Goal: Task Accomplishment & Management: Use online tool/utility

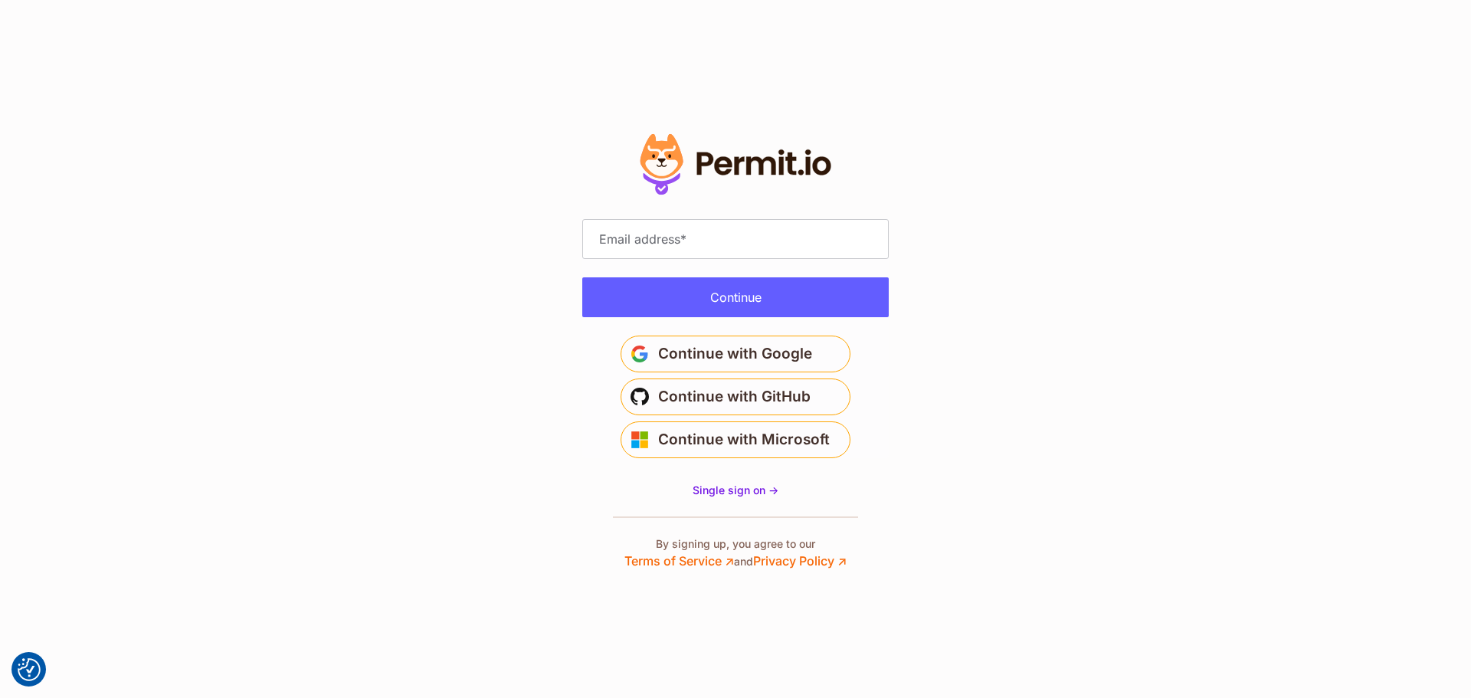
drag, startPoint x: 673, startPoint y: 216, endPoint x: 673, endPoint y: 231, distance: 14.6
click at [673, 222] on div at bounding box center [735, 349] width 306 height 442
click at [673, 231] on input "Email address" at bounding box center [735, 239] width 306 height 40
type input "**********"
click at [849, 283] on button "Continue" at bounding box center [735, 297] width 306 height 40
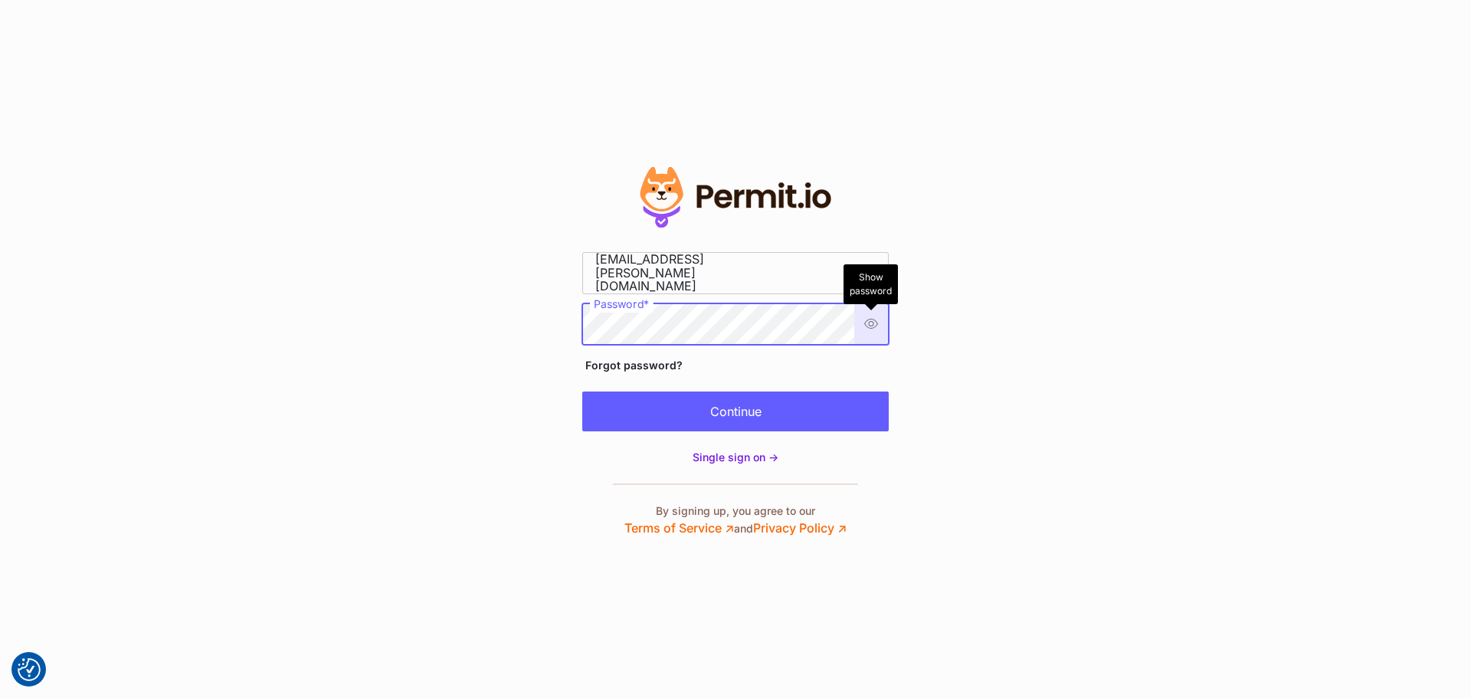
click at [876, 321] on button "Show password Hide password Show password Hide password" at bounding box center [871, 324] width 34 height 40
click at [903, 309] on section "Edit" at bounding box center [735, 349] width 1471 height 698
click at [1009, 340] on section "Edit" at bounding box center [735, 349] width 1471 height 698
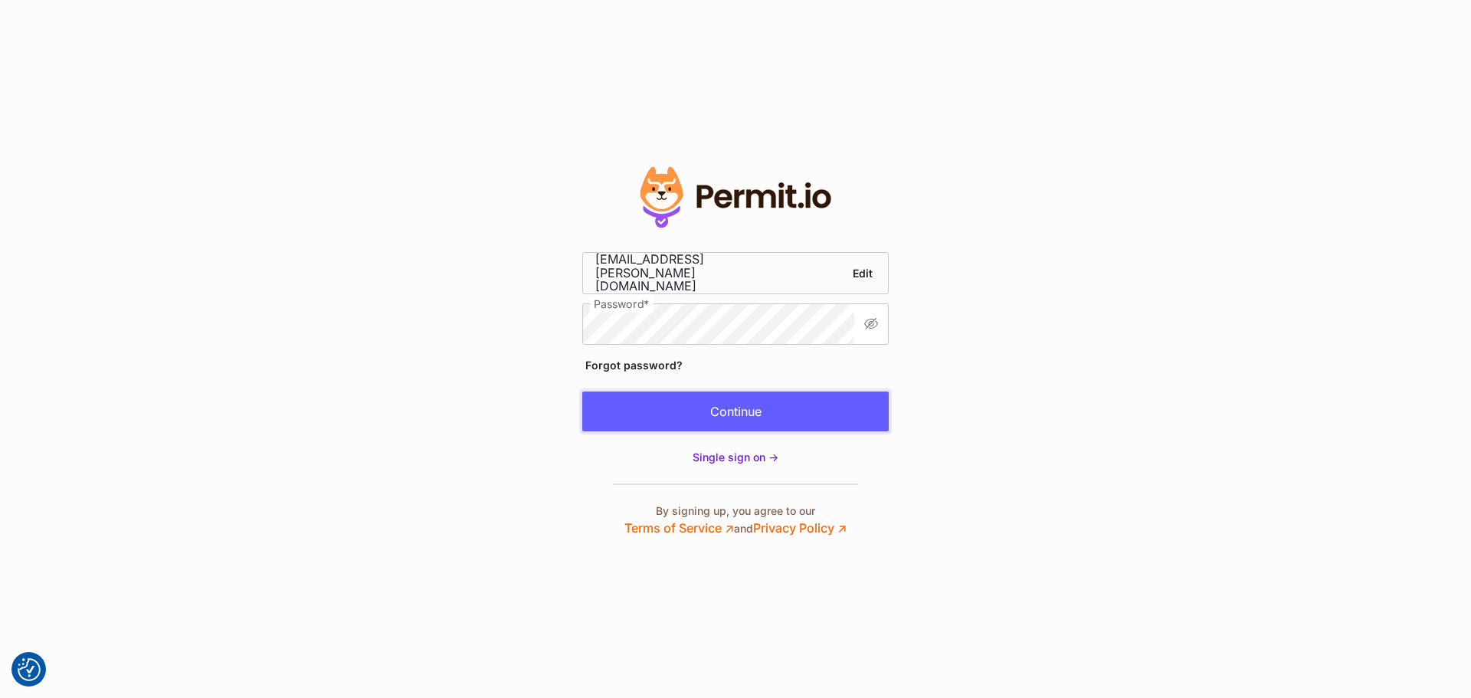
click at [788, 403] on button "Continue" at bounding box center [735, 411] width 306 height 40
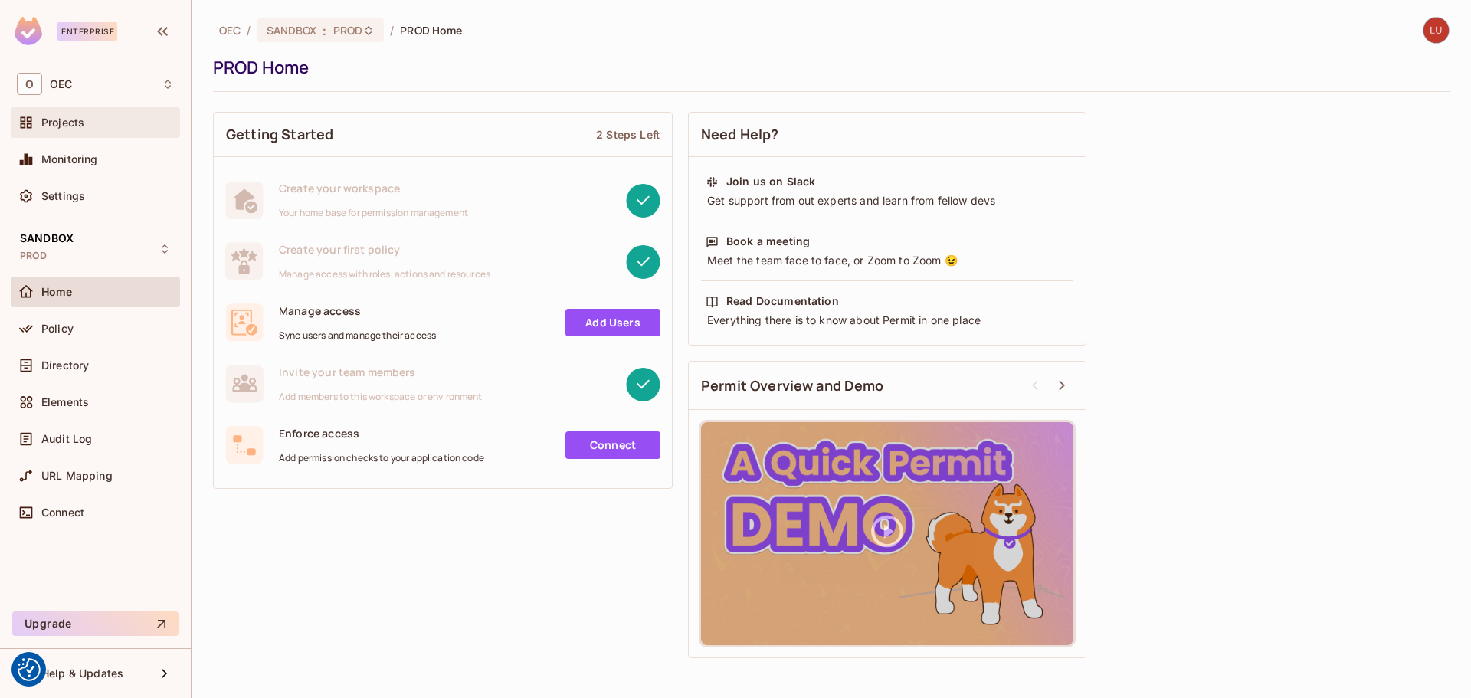
click at [73, 136] on div "Projects" at bounding box center [95, 122] width 169 height 31
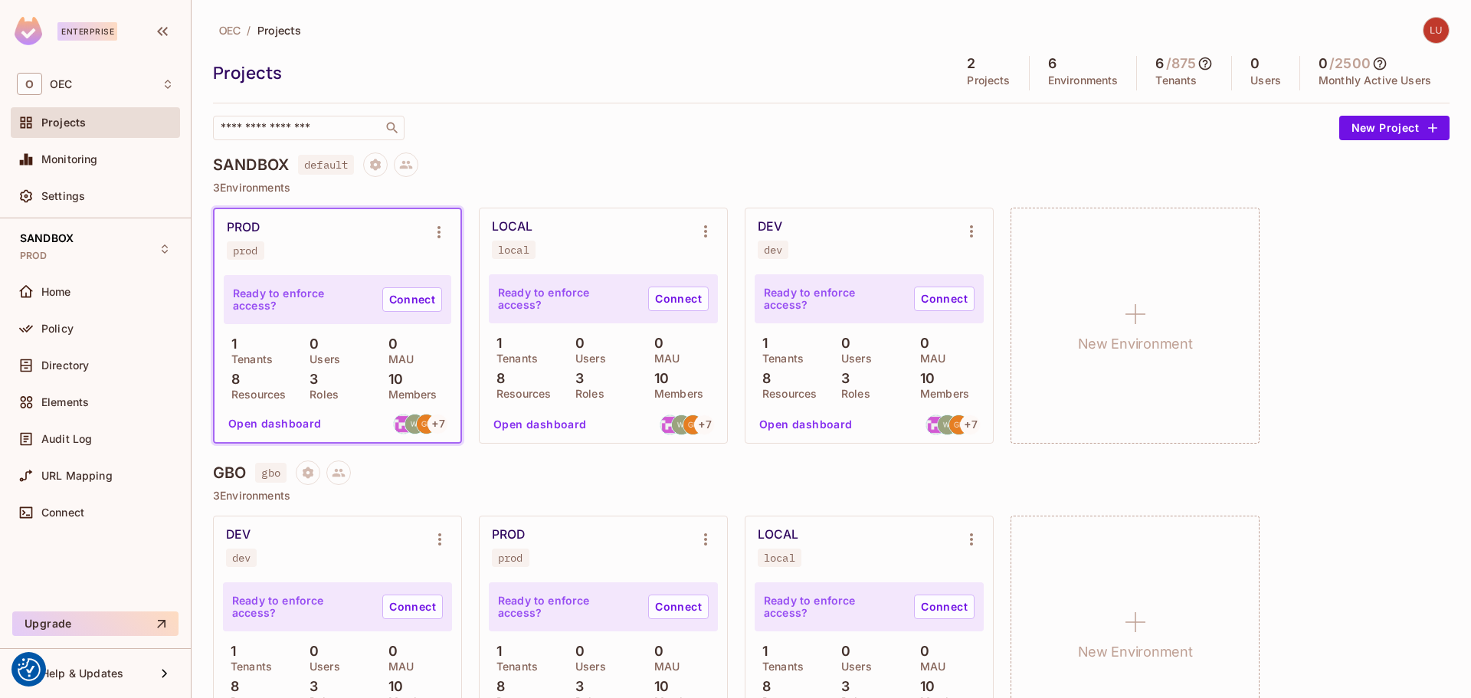
click at [896, 234] on div "DEV dev" at bounding box center [857, 239] width 198 height 40
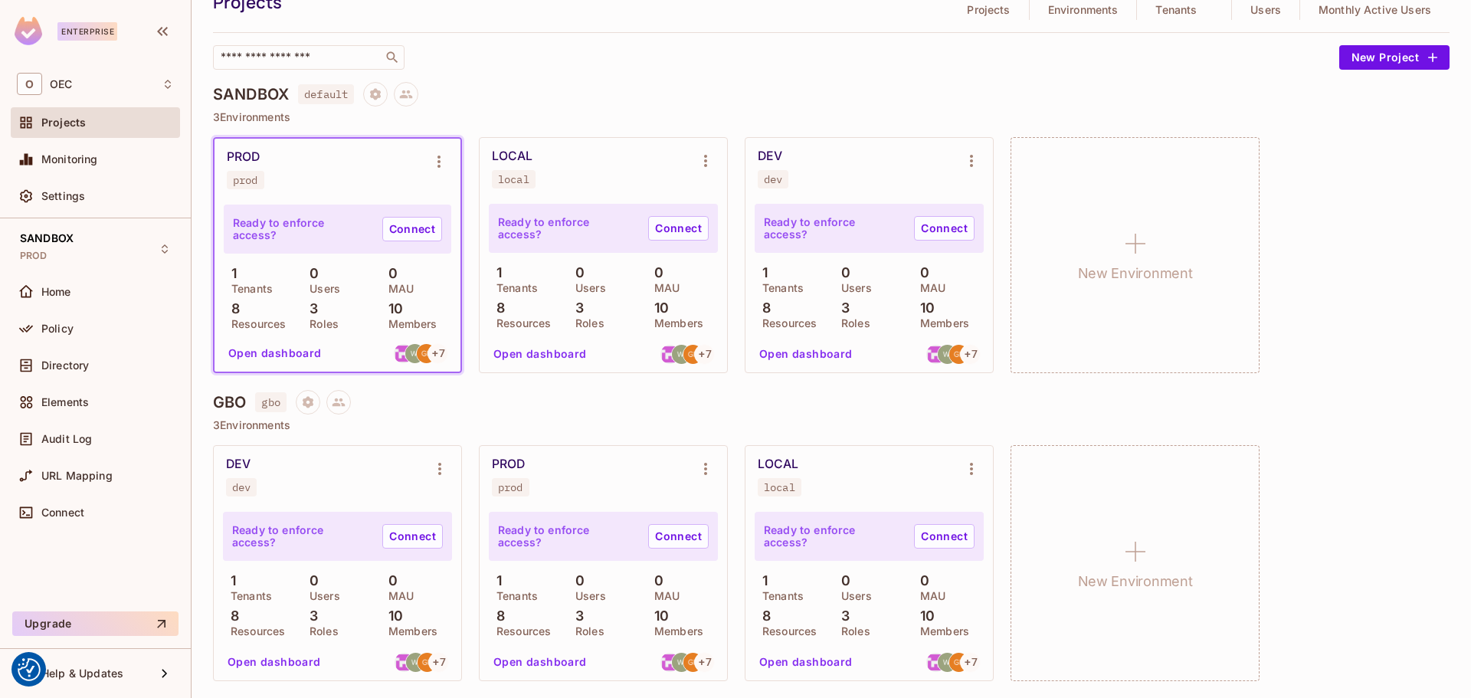
click at [810, 663] on button "Open dashboard" at bounding box center [806, 662] width 106 height 25
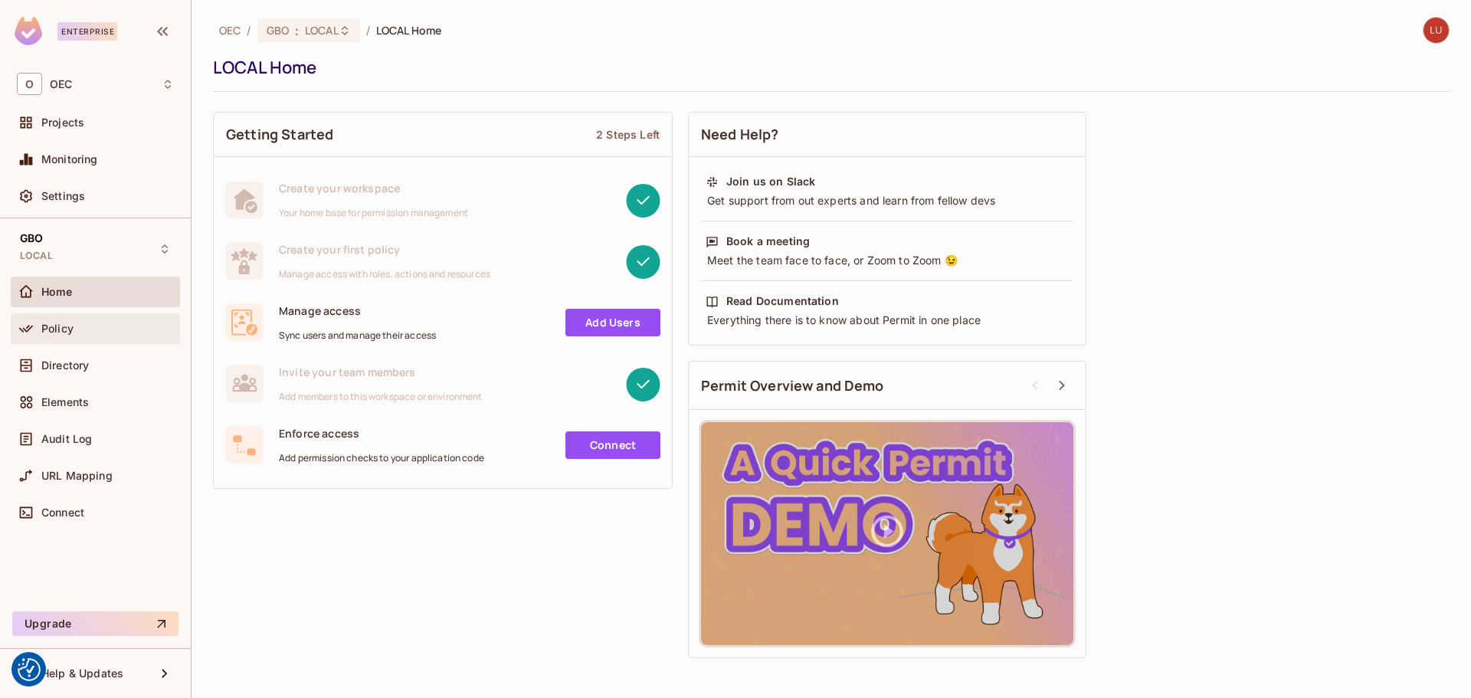
click at [112, 334] on div "Policy" at bounding box center [107, 329] width 133 height 12
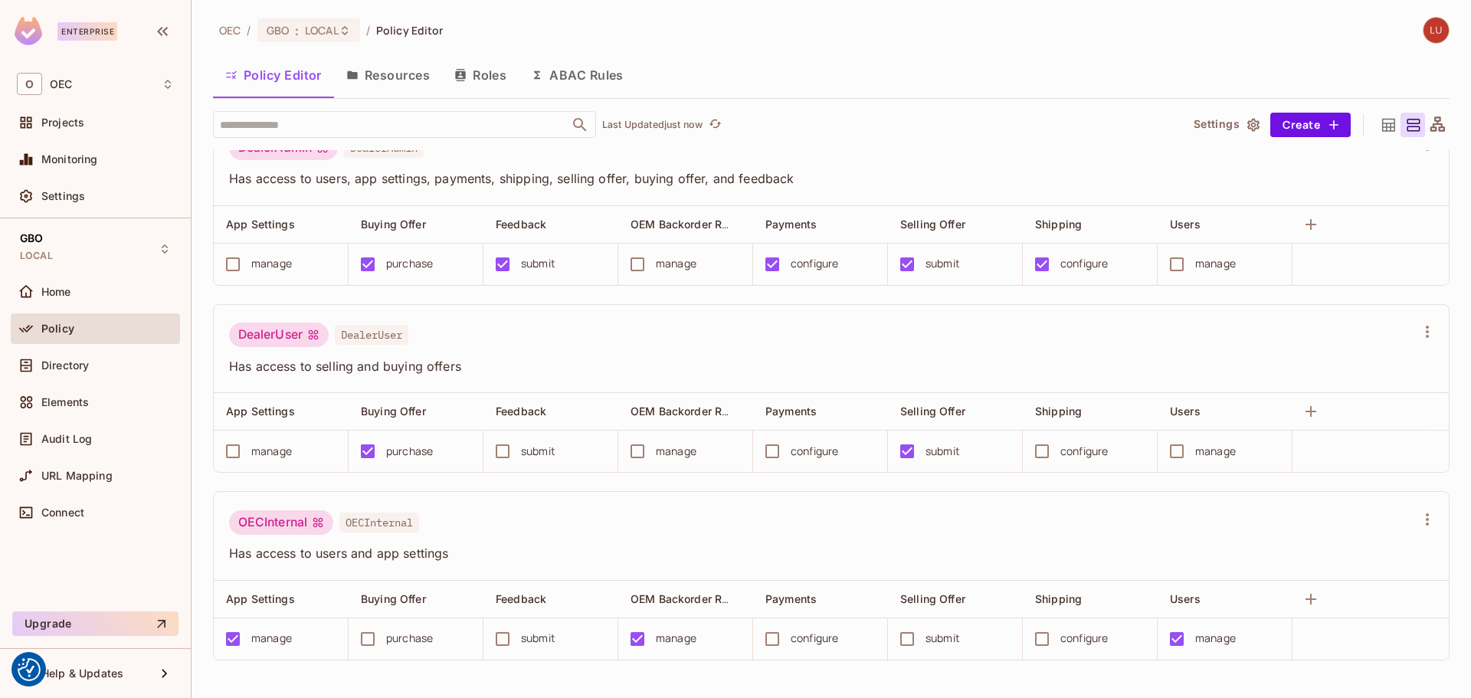
scroll to position [1, 0]
click at [42, 371] on div "Directory" at bounding box center [95, 365] width 157 height 18
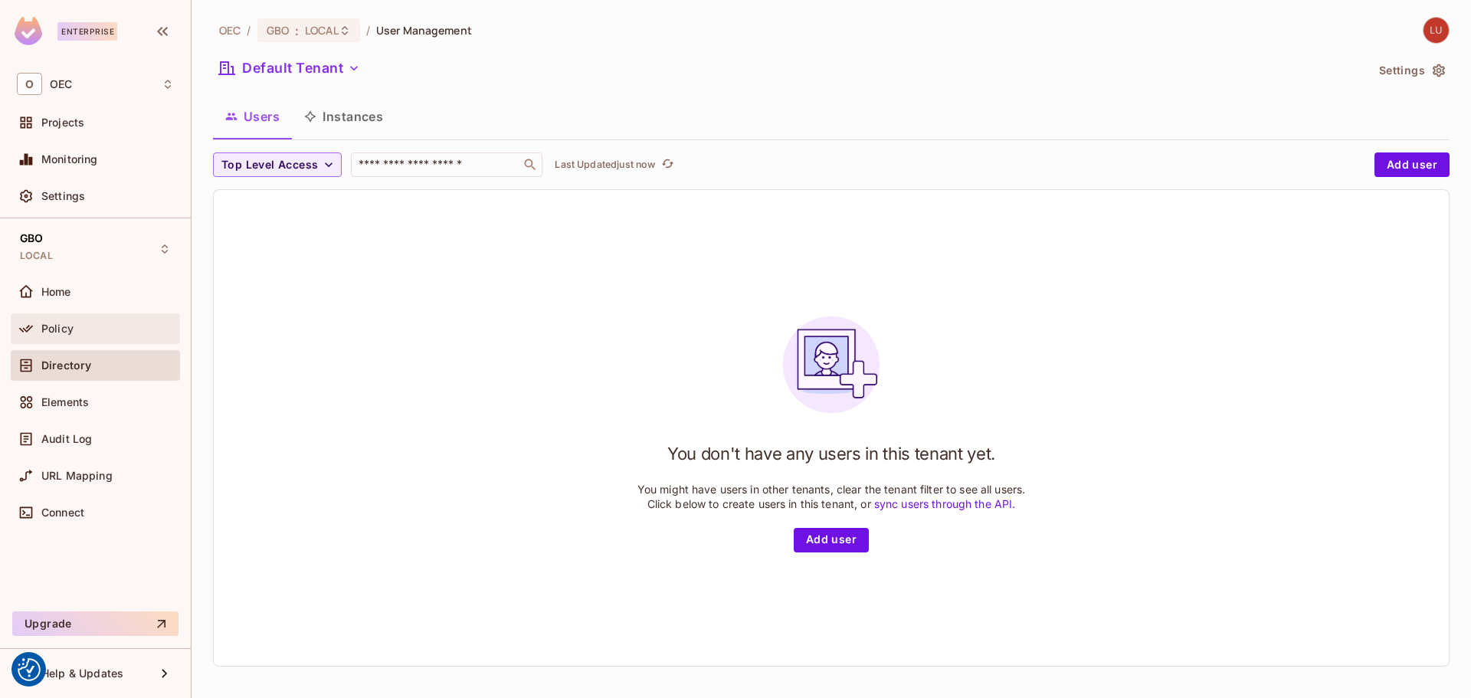
click at [67, 334] on div "Policy" at bounding box center [95, 328] width 157 height 18
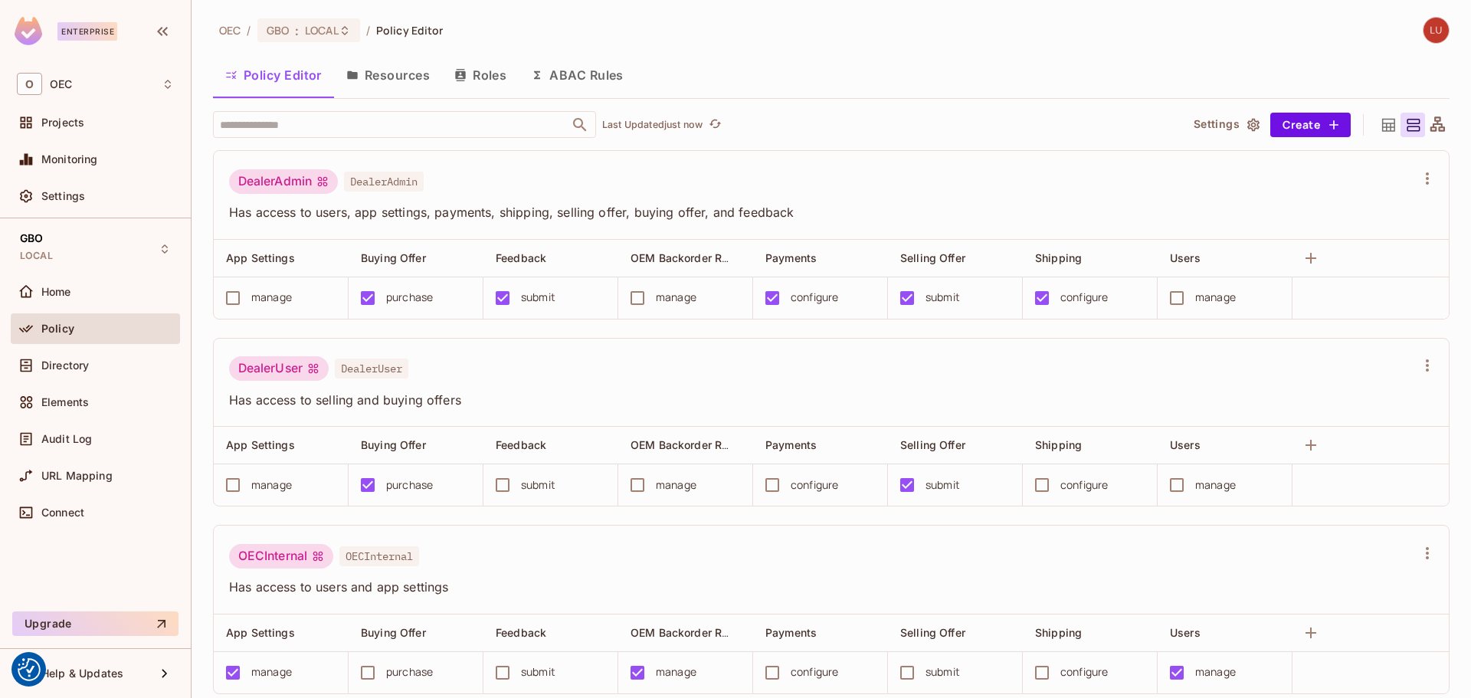
click at [490, 69] on button "Roles" at bounding box center [480, 75] width 77 height 38
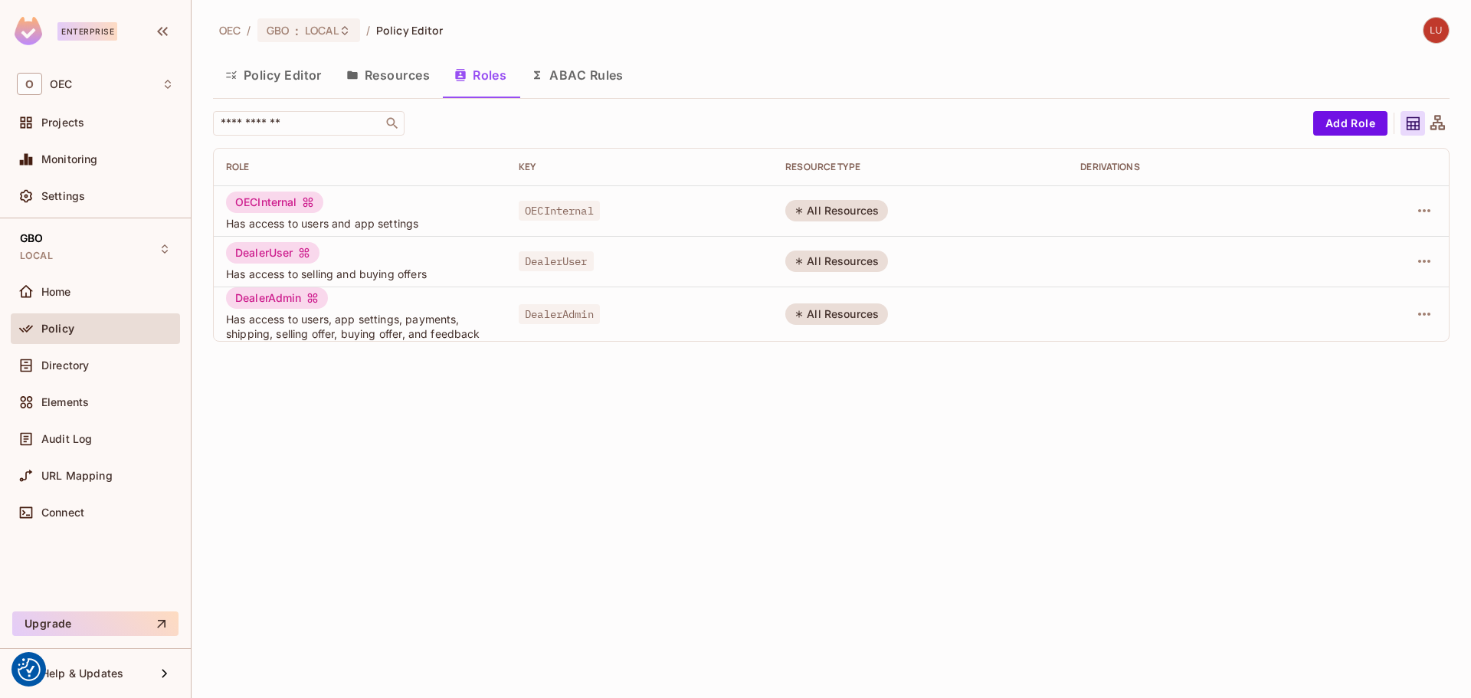
click at [595, 76] on button "ABAC Rules" at bounding box center [577, 75] width 117 height 38
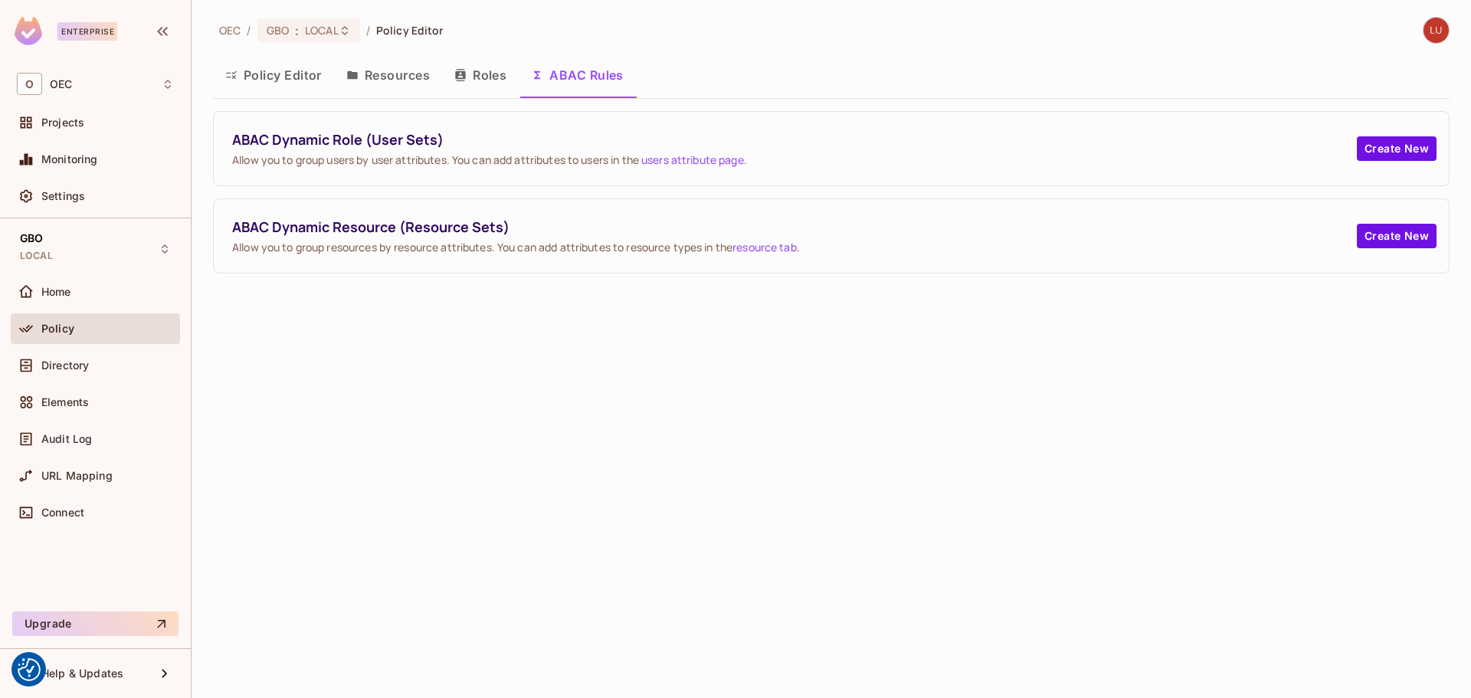
click at [380, 70] on button "Resources" at bounding box center [388, 75] width 108 height 38
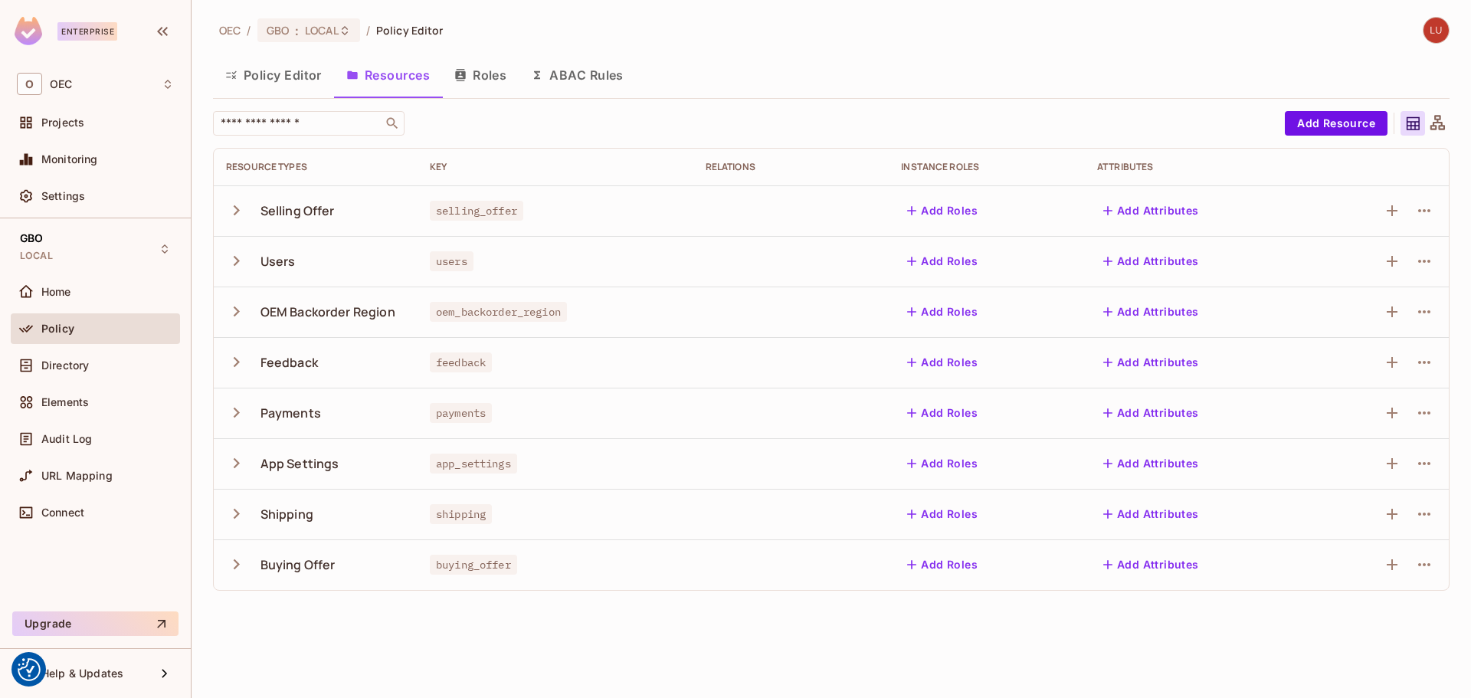
click at [267, 63] on button "Policy Editor" at bounding box center [273, 75] width 121 height 38
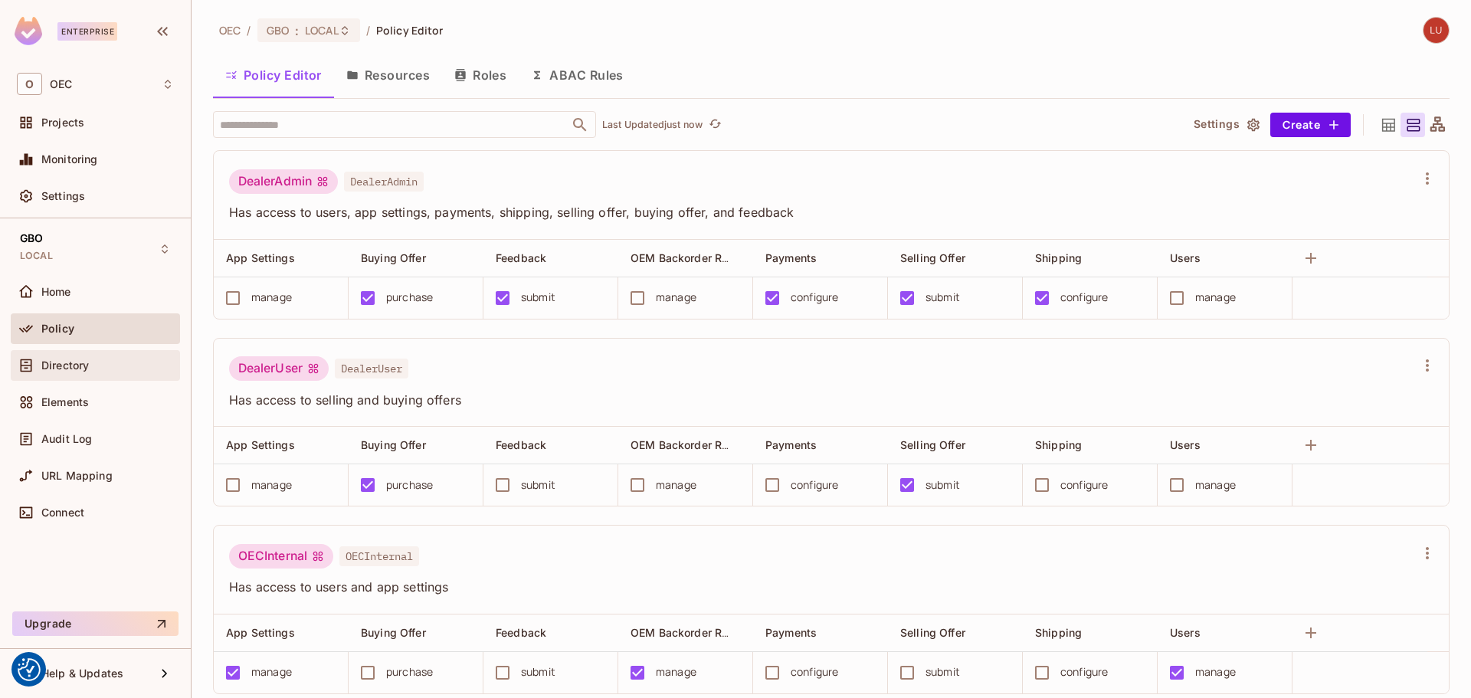
click at [89, 371] on span "Directory" at bounding box center [64, 365] width 47 height 12
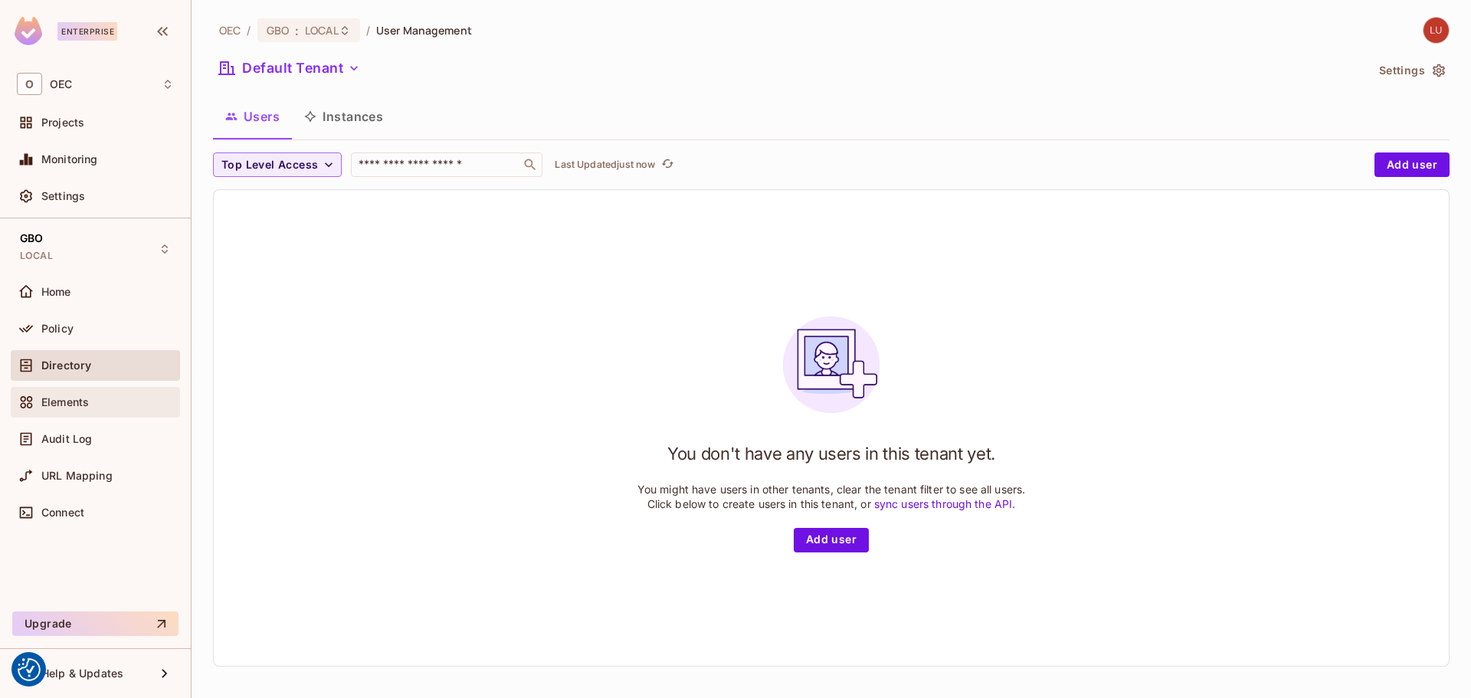
click at [86, 398] on span "Elements" at bounding box center [64, 402] width 47 height 12
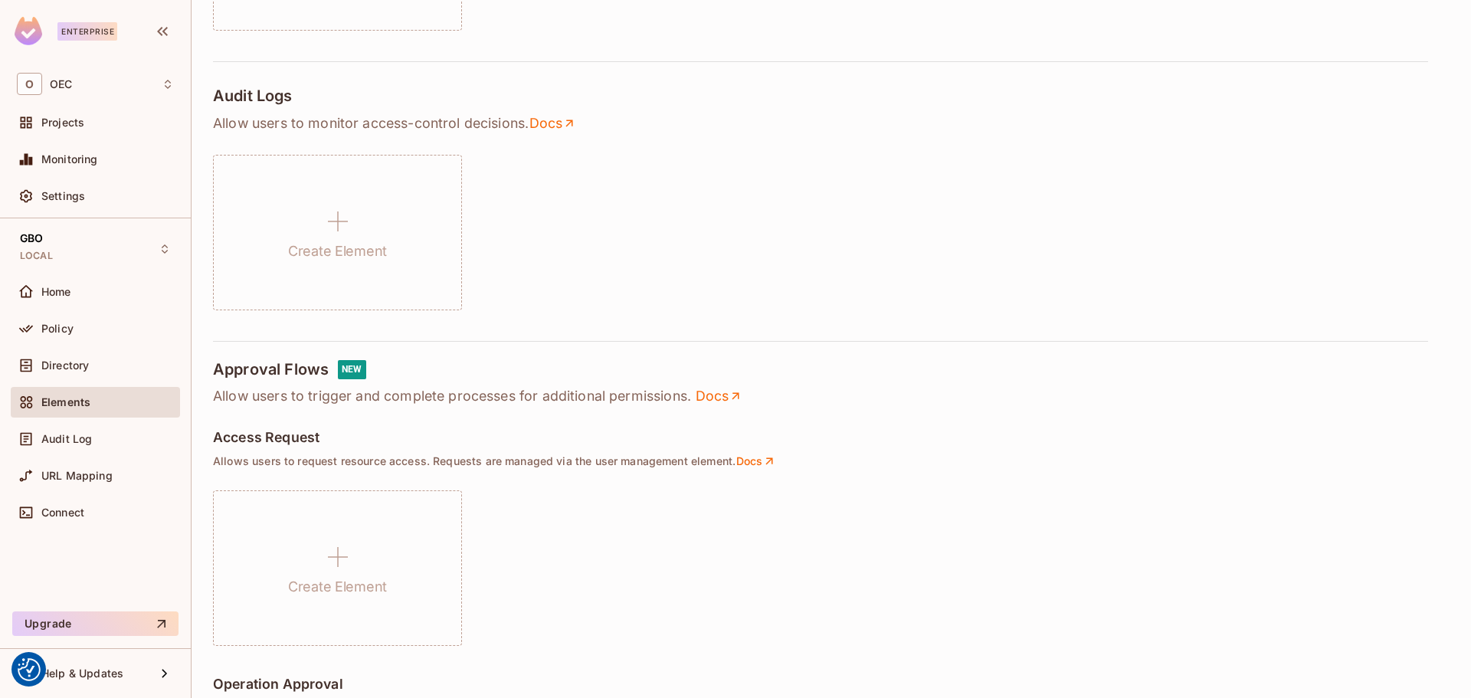
scroll to position [1009, 0]
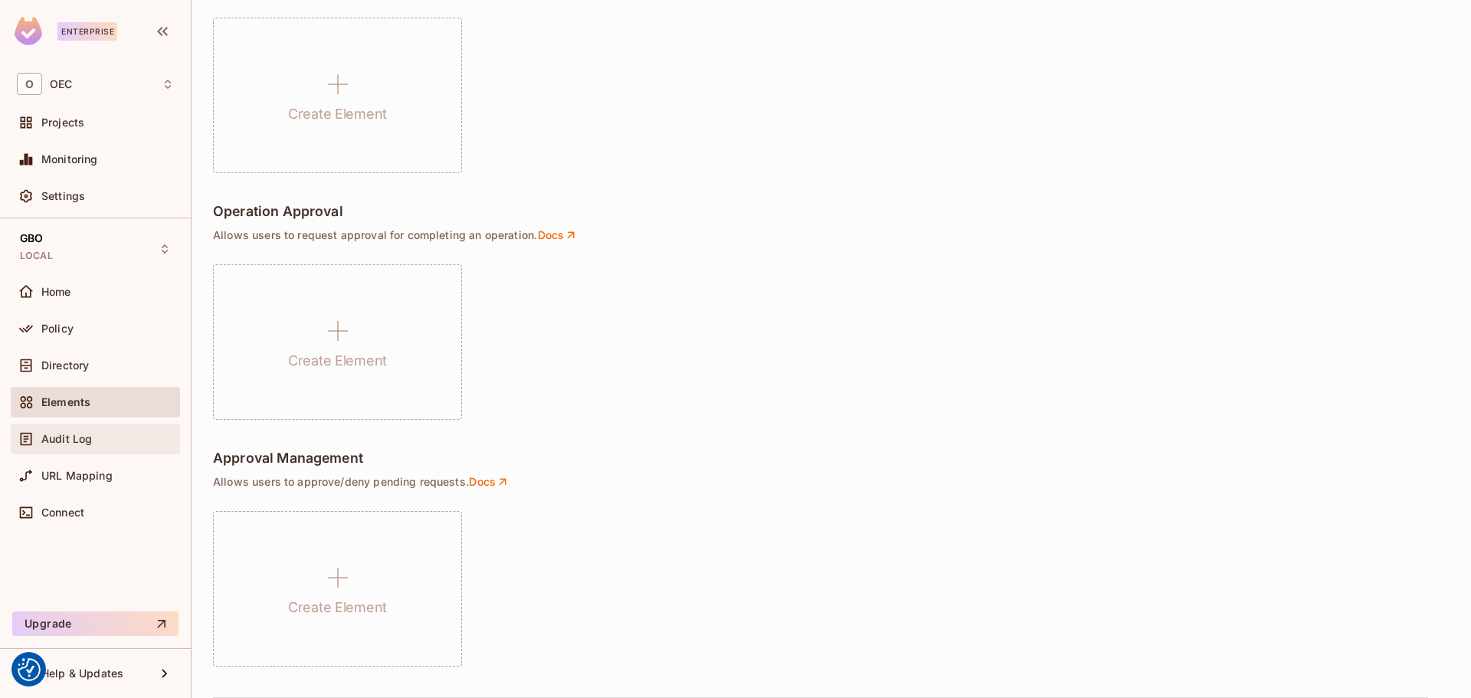
click at [83, 437] on span "Audit Log" at bounding box center [66, 439] width 51 height 12
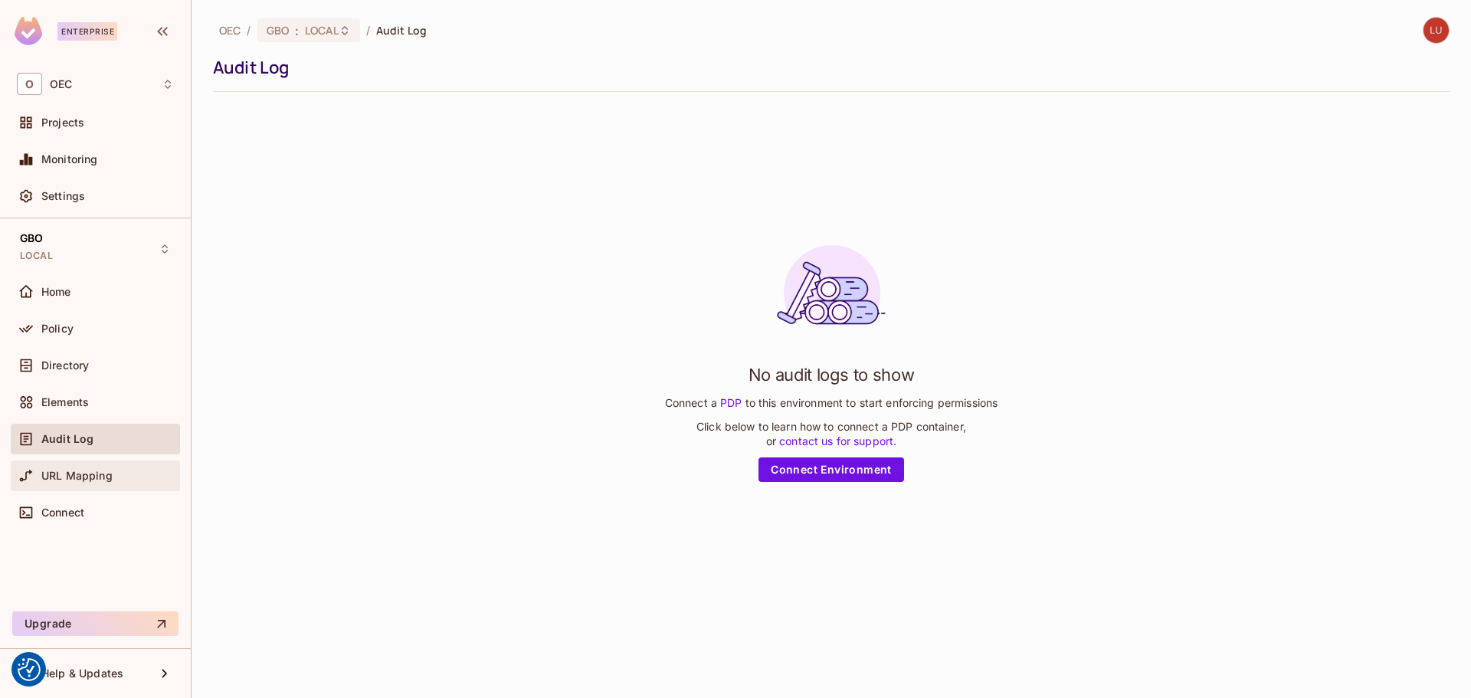
click at [104, 467] on div "URL Mapping" at bounding box center [95, 476] width 157 height 18
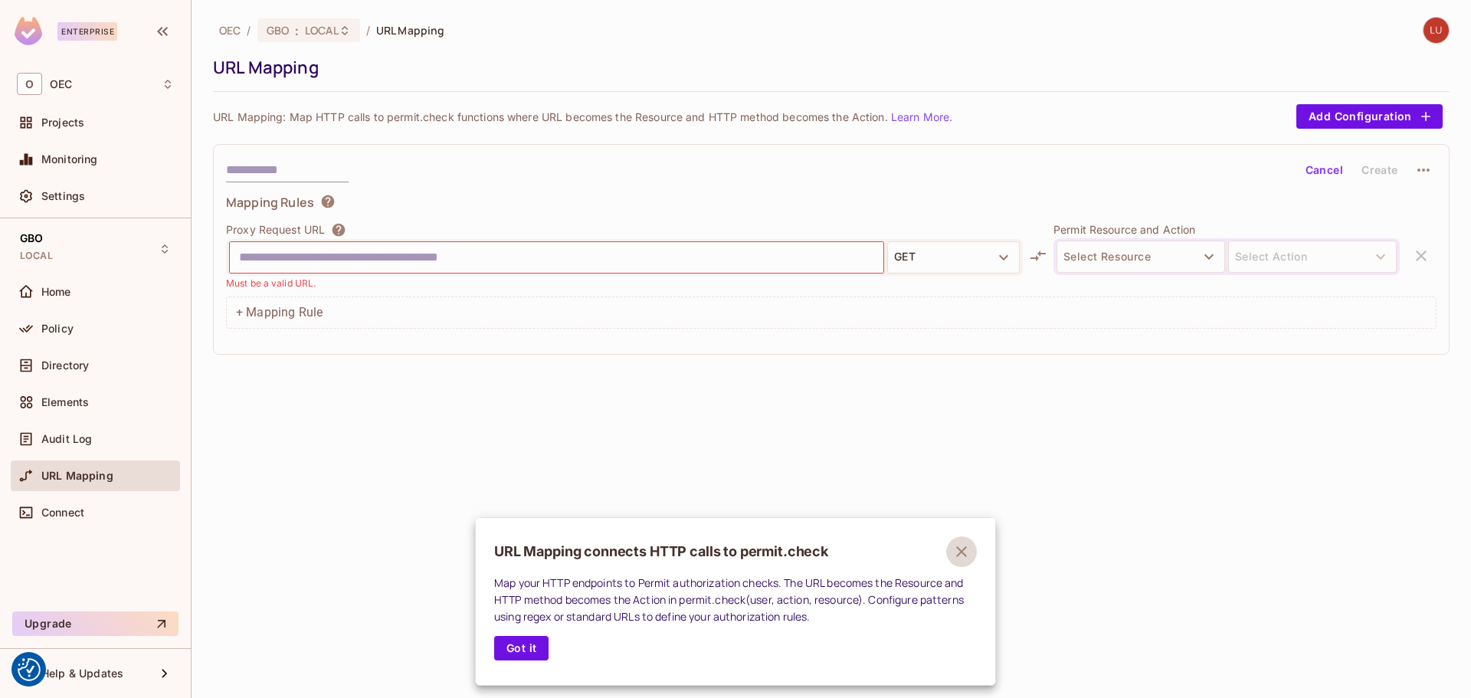
click at [957, 555] on icon "button" at bounding box center [961, 551] width 11 height 11
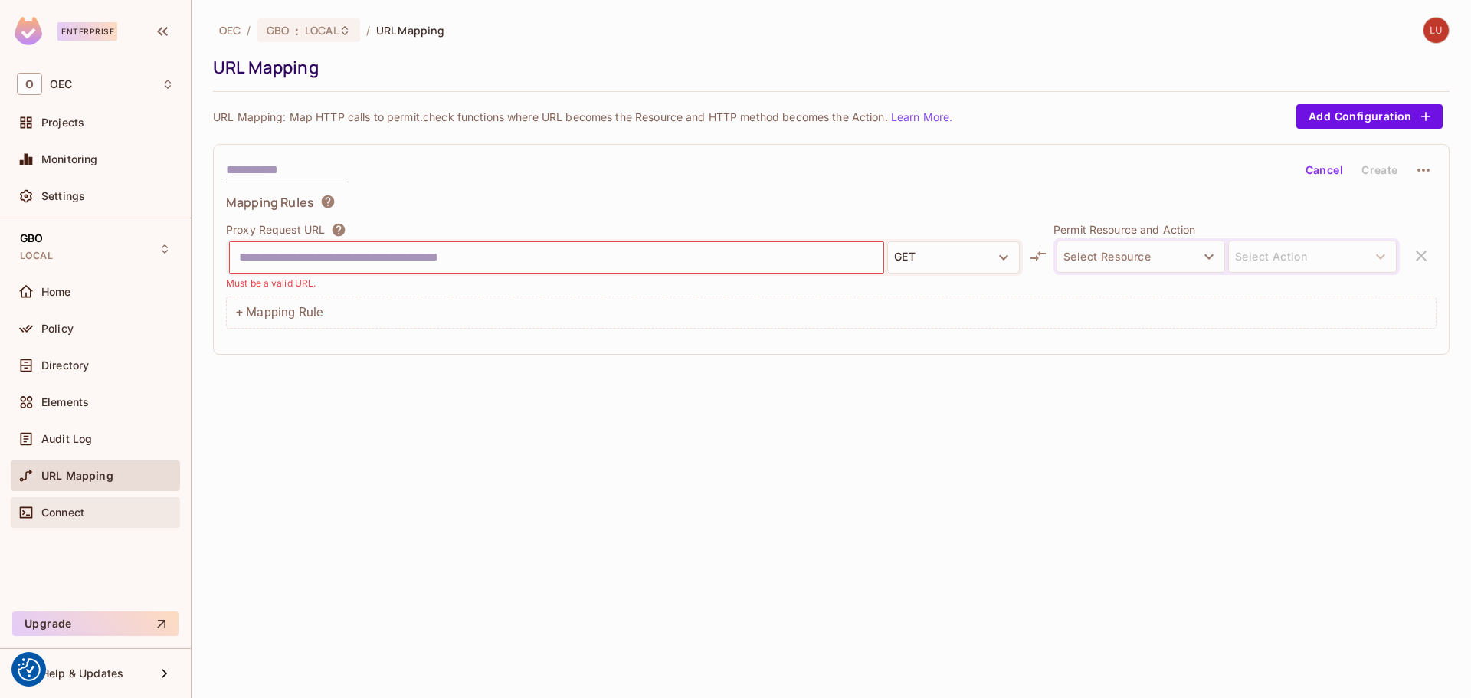
click at [110, 513] on div "Connect" at bounding box center [107, 512] width 133 height 12
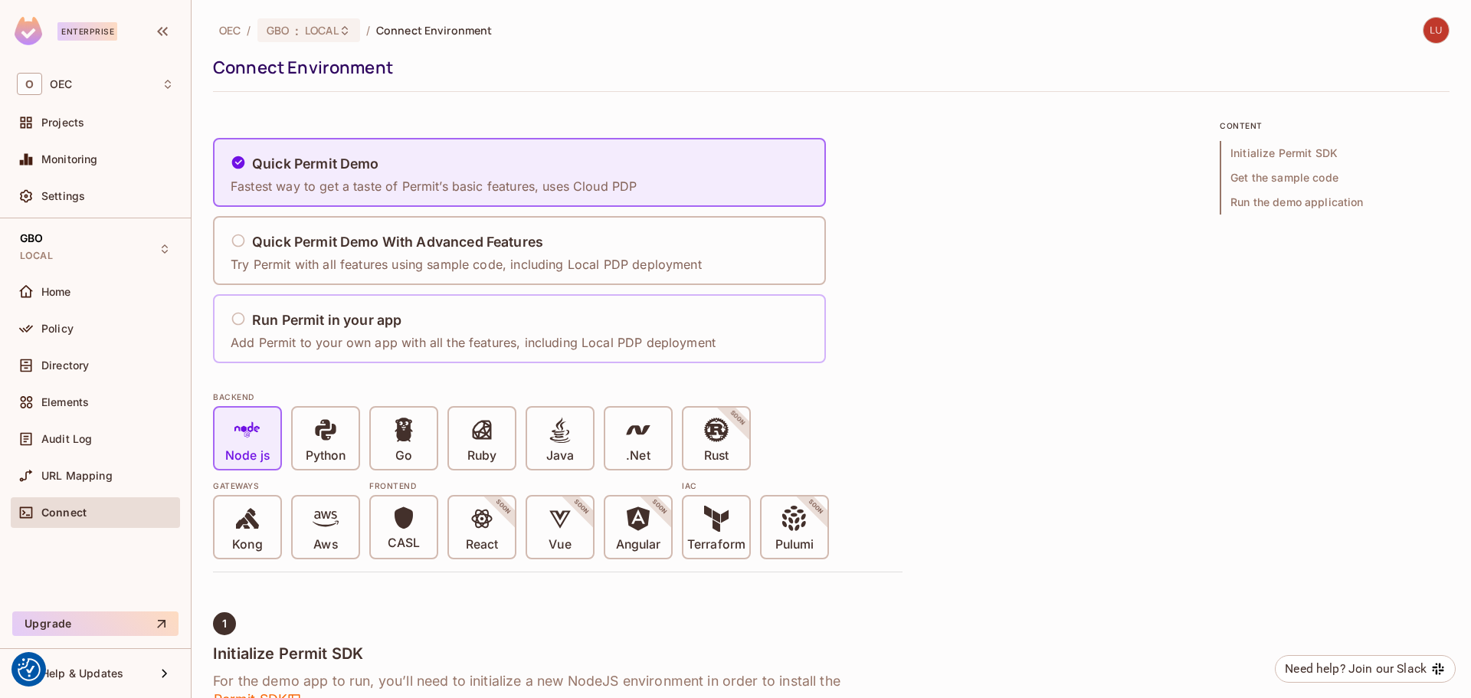
click at [627, 327] on div "Run Permit in your app" at bounding box center [473, 320] width 485 height 19
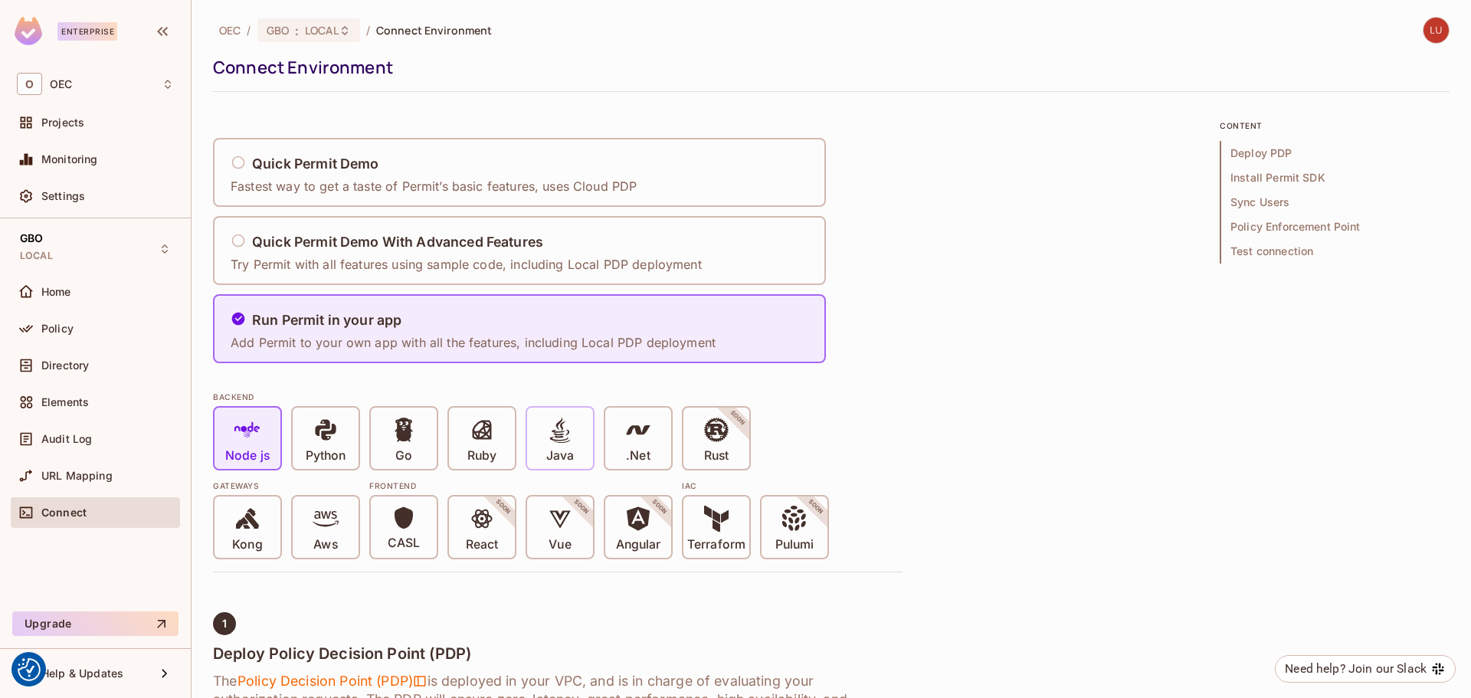
click at [563, 436] on icon at bounding box center [560, 430] width 26 height 26
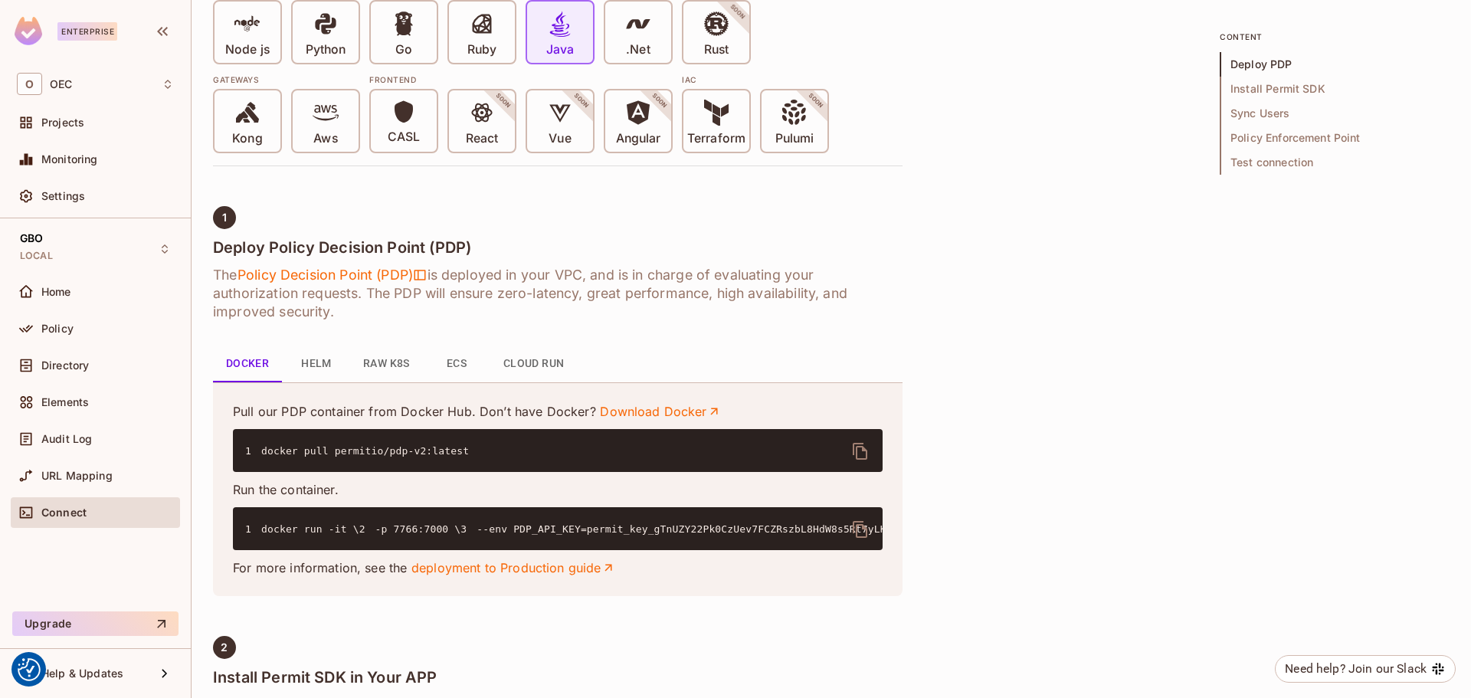
scroll to position [383, 0]
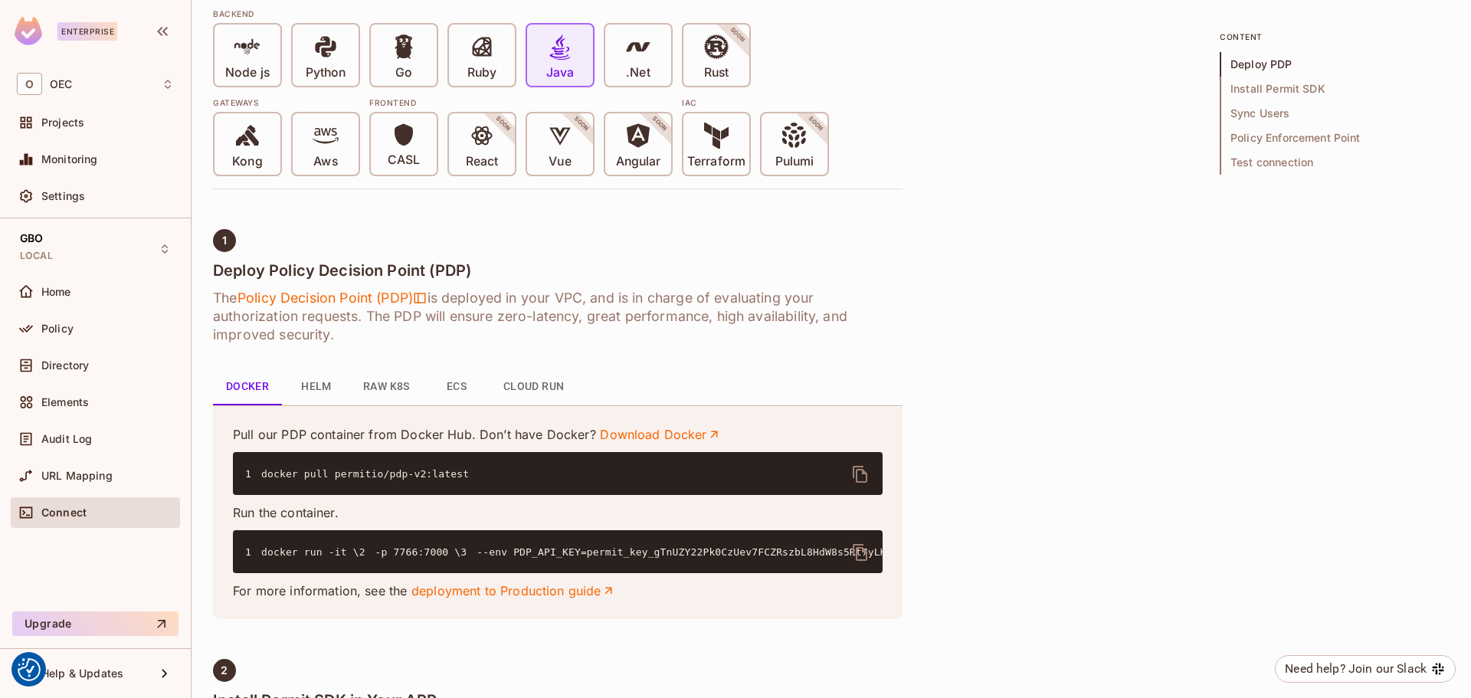
click at [305, 385] on button "Helm" at bounding box center [316, 387] width 69 height 37
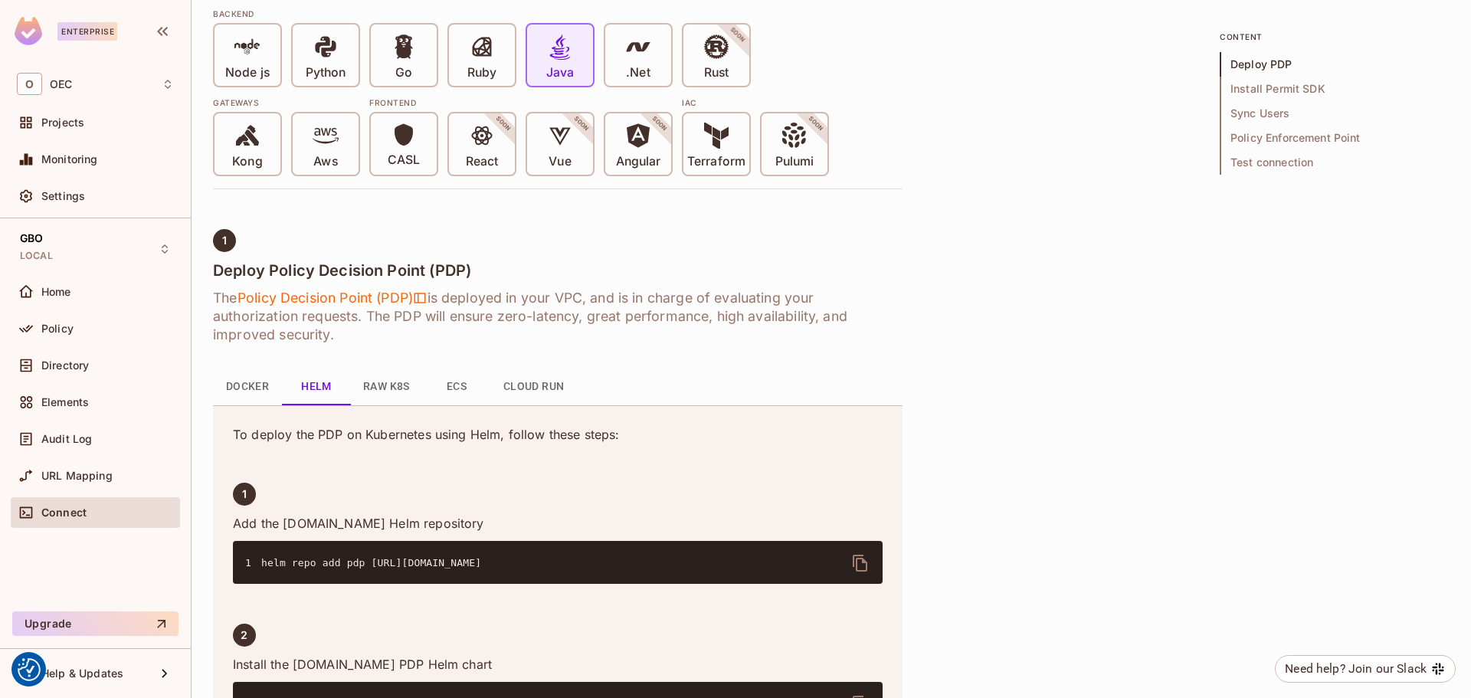
click at [255, 385] on button "Docker" at bounding box center [247, 387] width 69 height 37
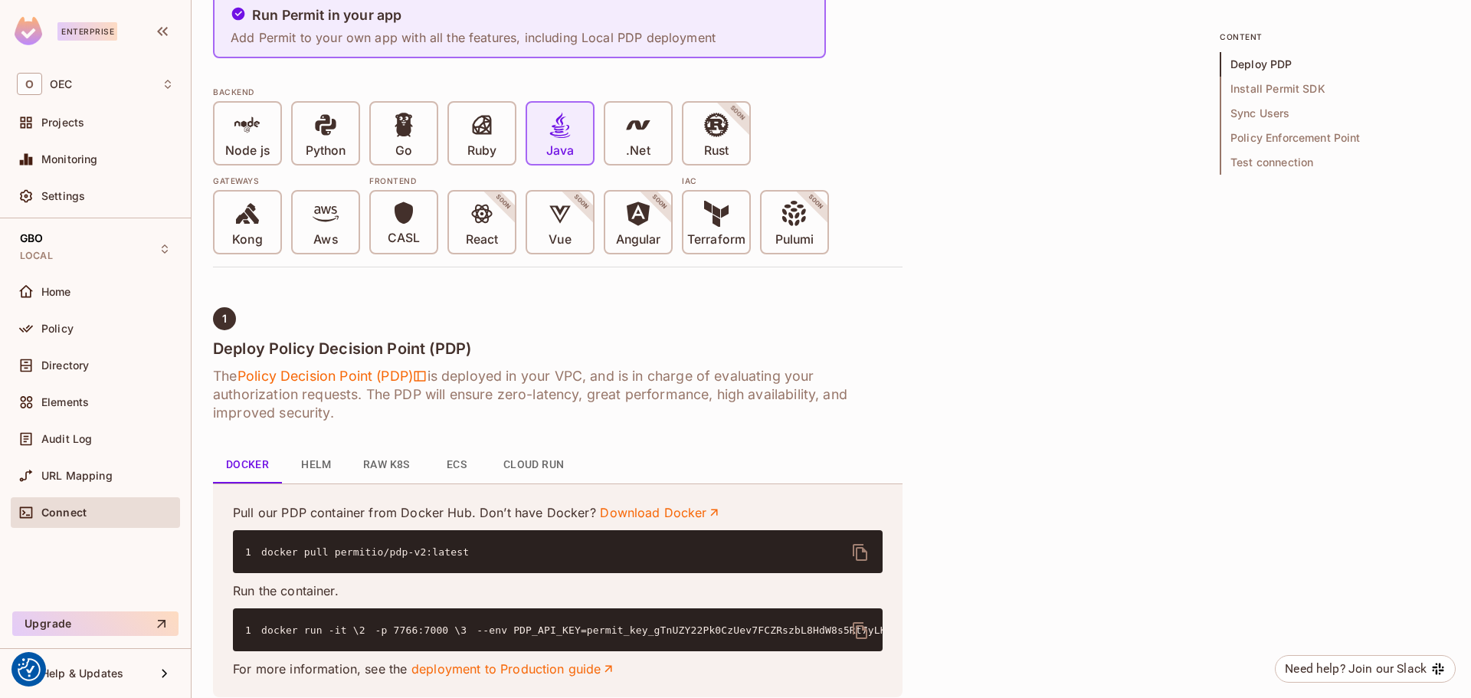
scroll to position [306, 0]
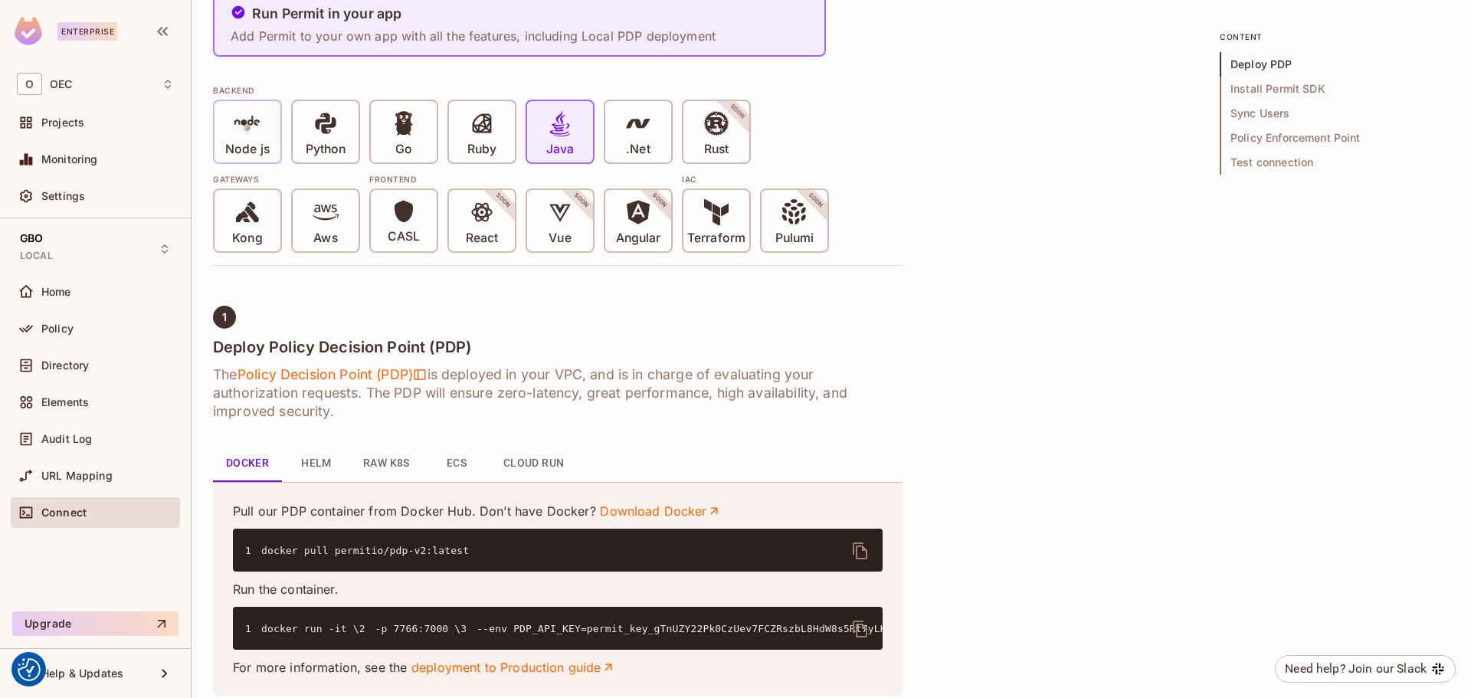
click at [262, 128] on span "Node js" at bounding box center [247, 133] width 44 height 47
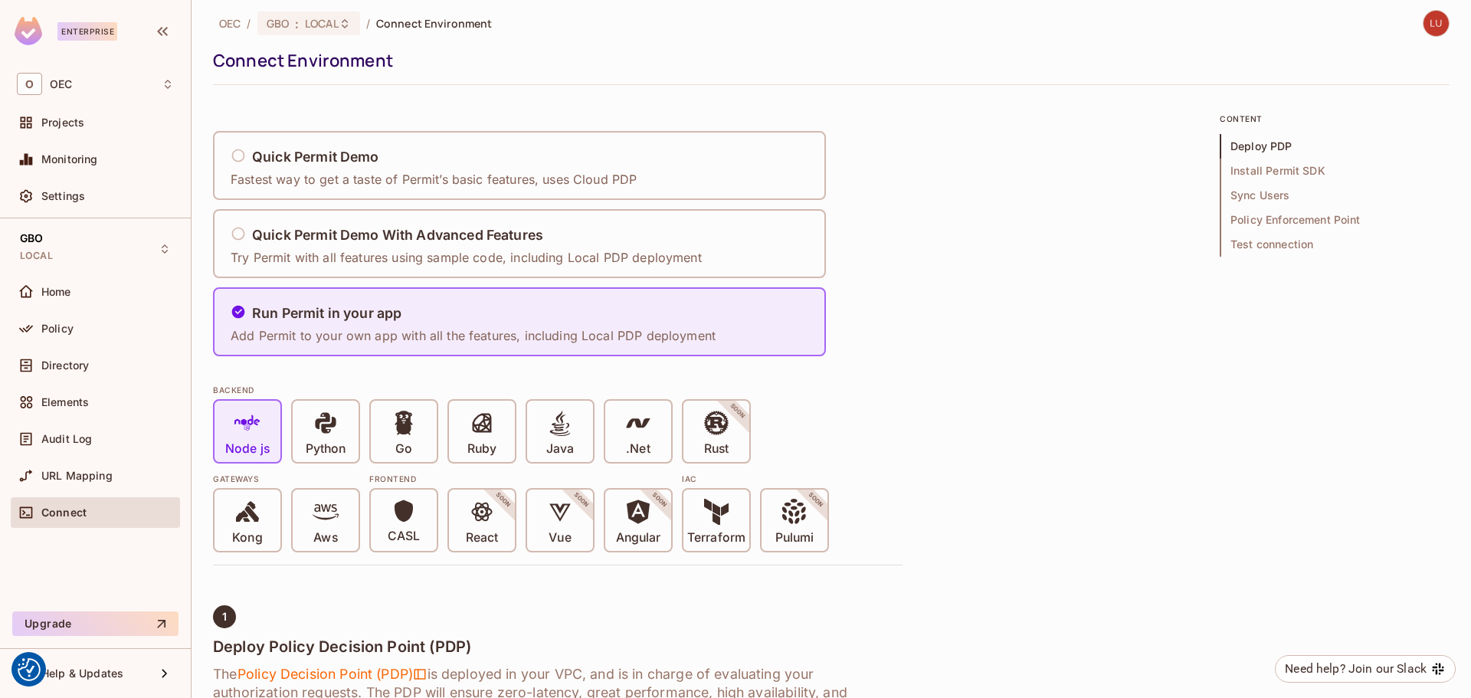
scroll to position [0, 0]
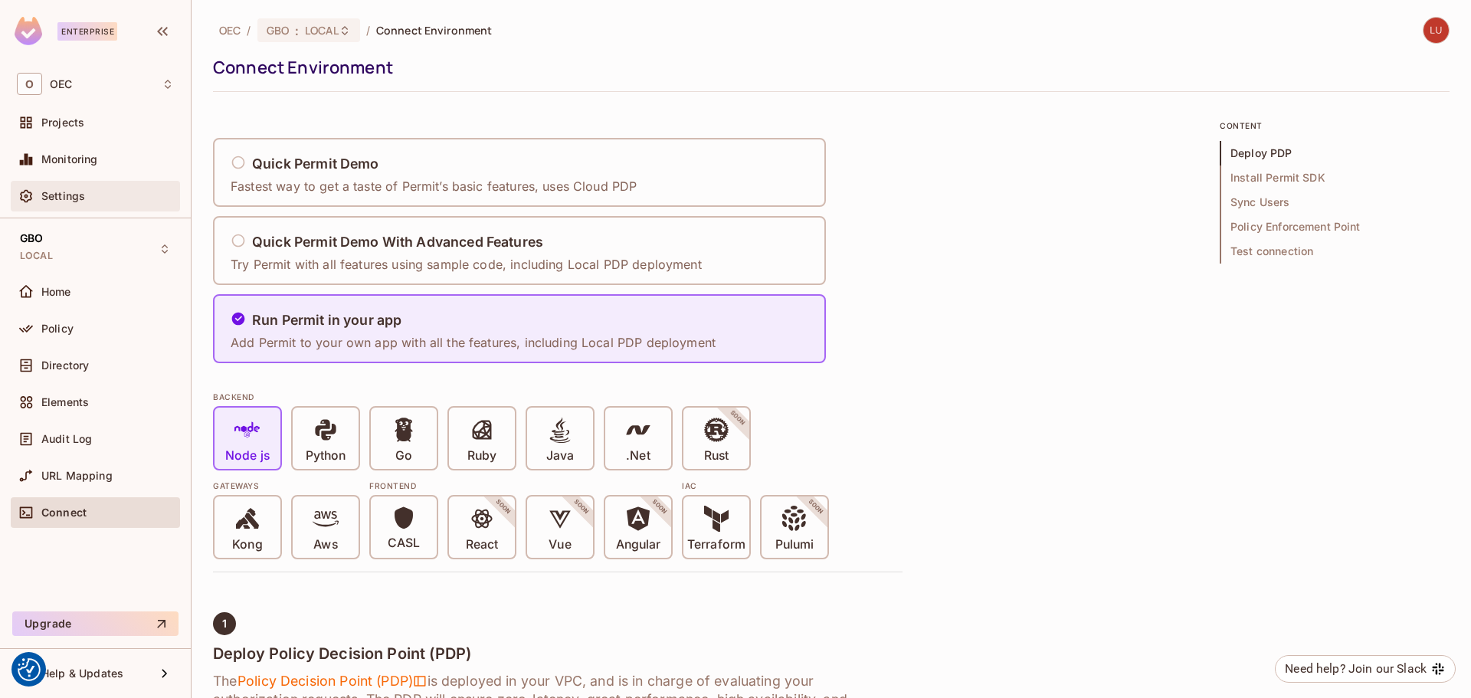
click at [131, 198] on div "Settings" at bounding box center [107, 196] width 133 height 12
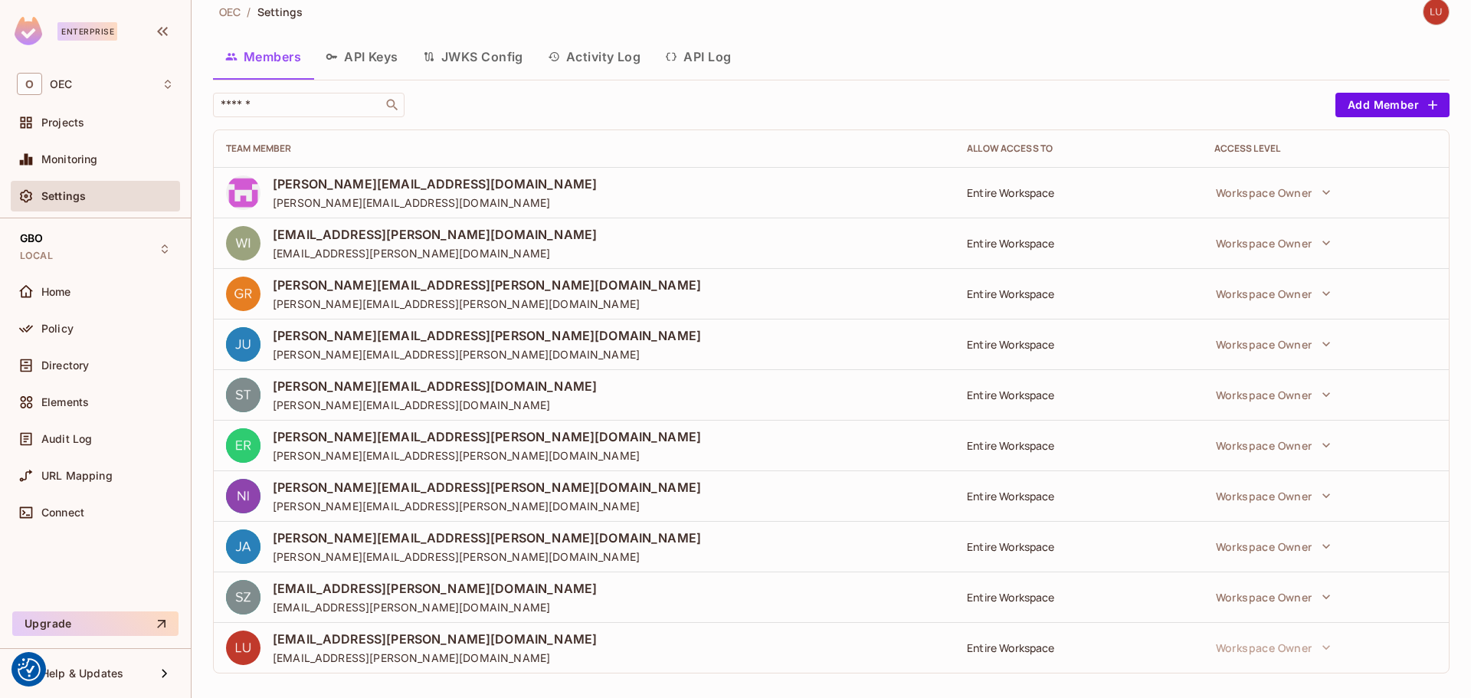
scroll to position [28, 0]
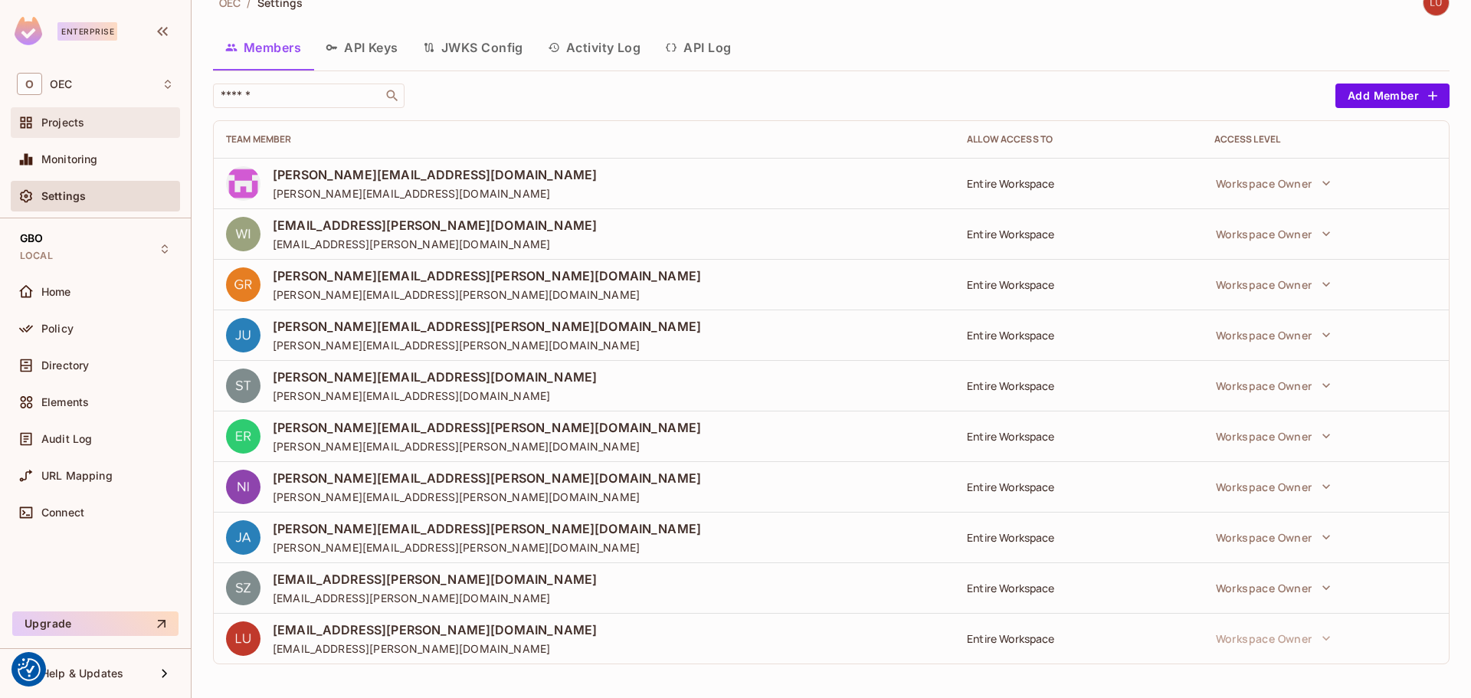
click at [33, 131] on span at bounding box center [26, 122] width 18 height 18
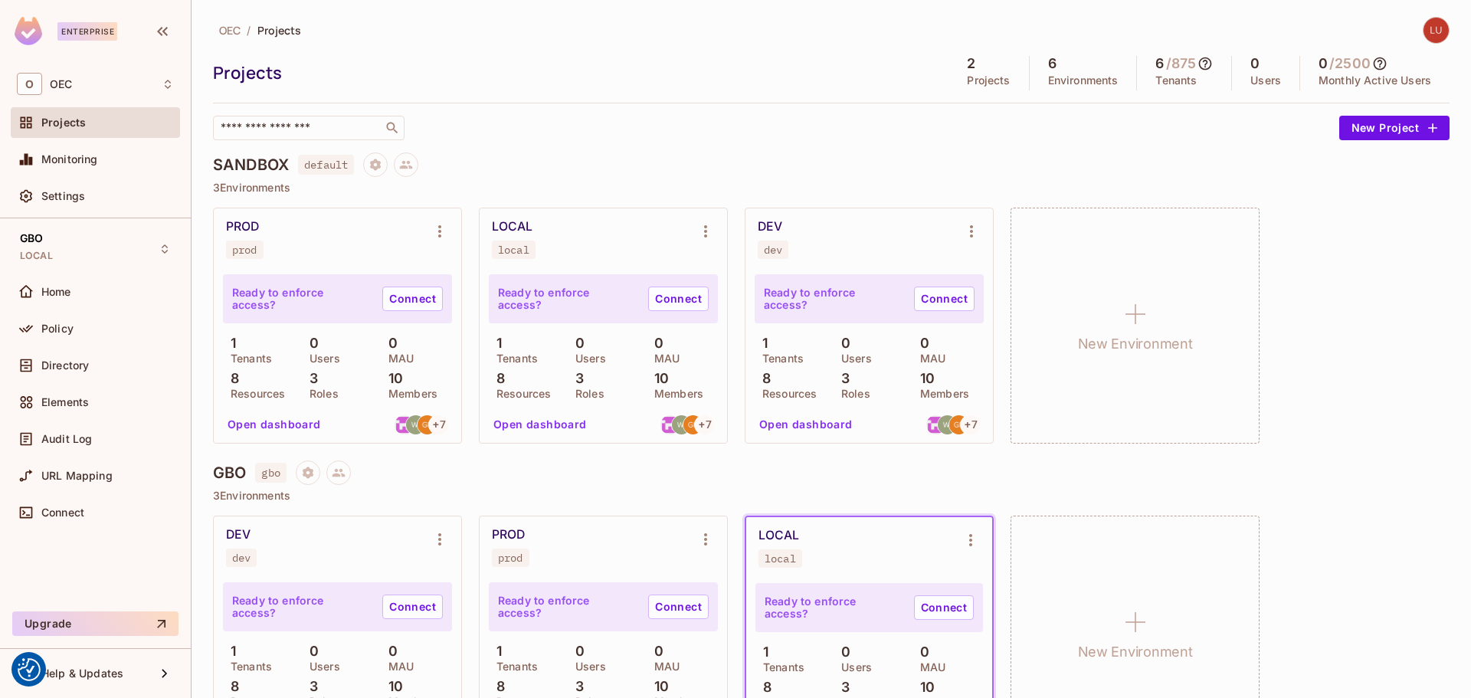
click at [797, 429] on button "Open dashboard" at bounding box center [806, 424] width 106 height 25
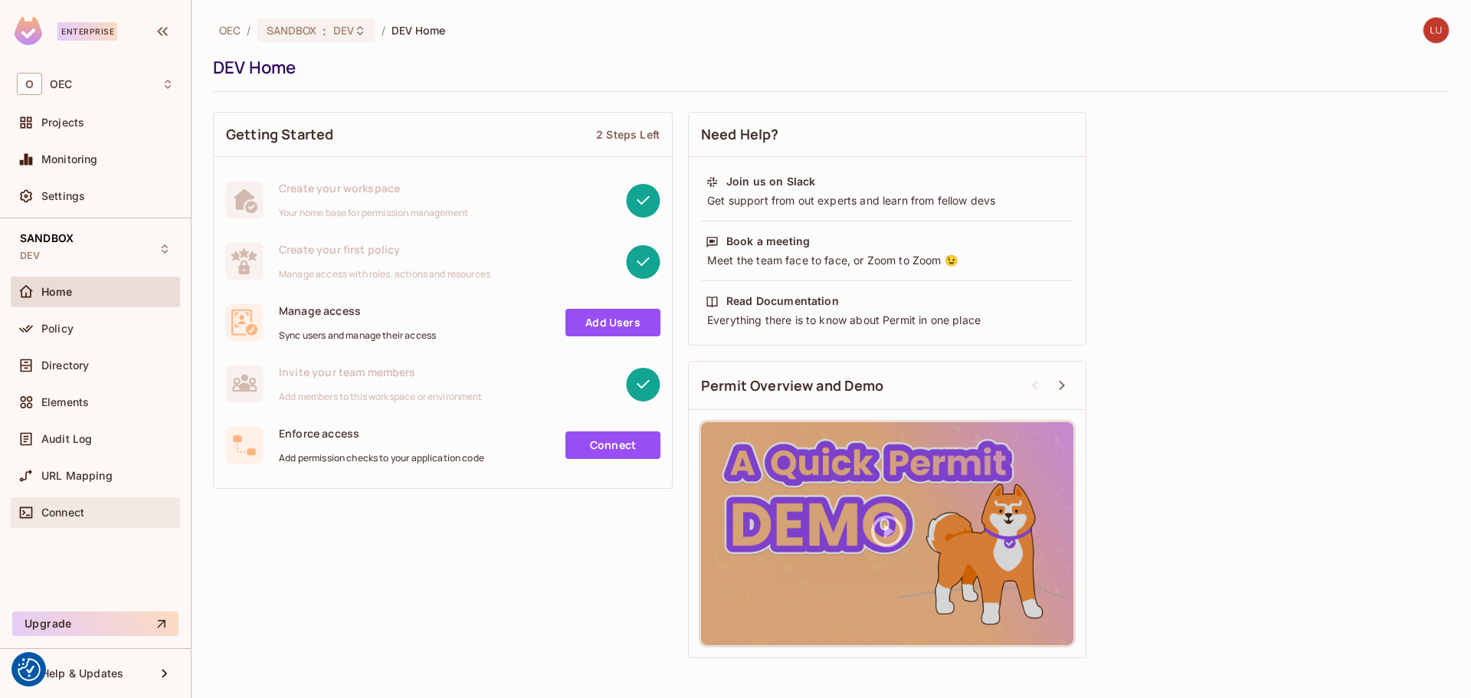
click at [107, 506] on div "Connect" at bounding box center [107, 512] width 133 height 12
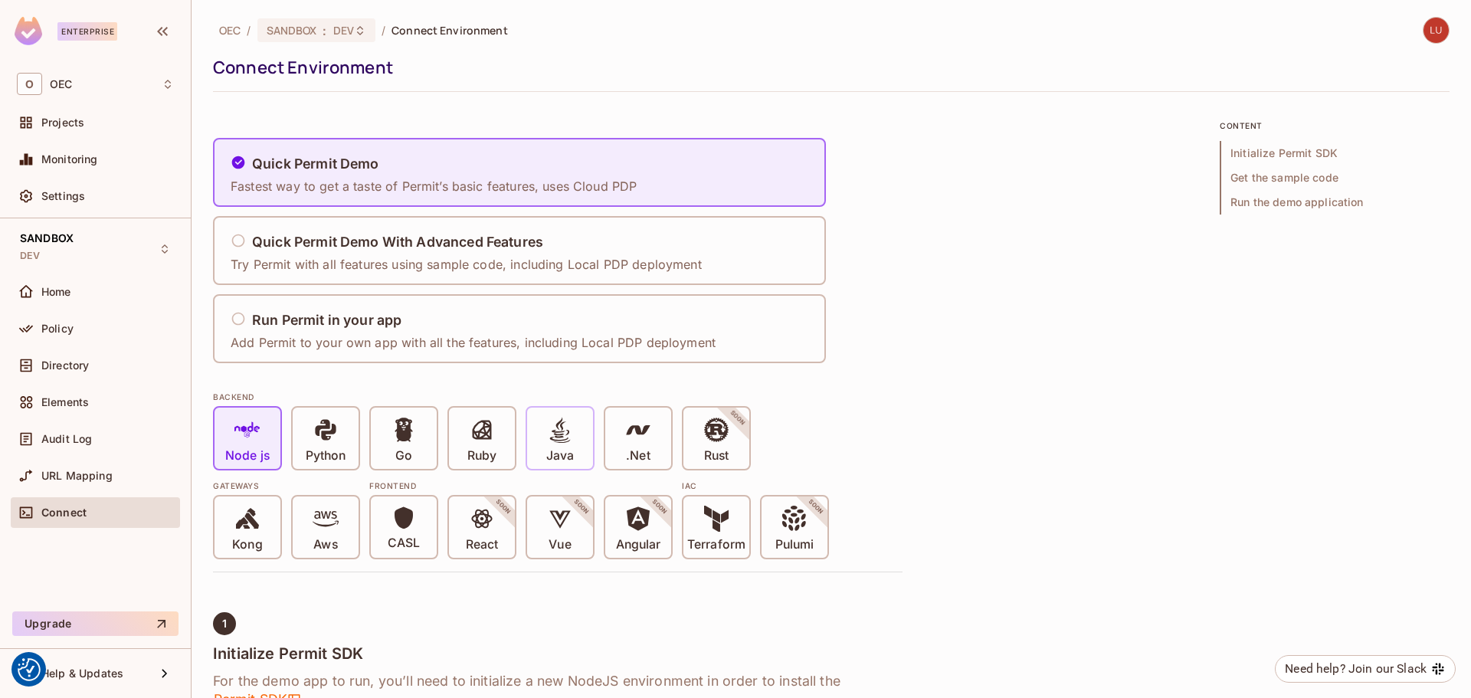
click at [555, 445] on span at bounding box center [560, 432] width 26 height 31
click at [674, 327] on div "Run Permit in your app" at bounding box center [473, 320] width 485 height 19
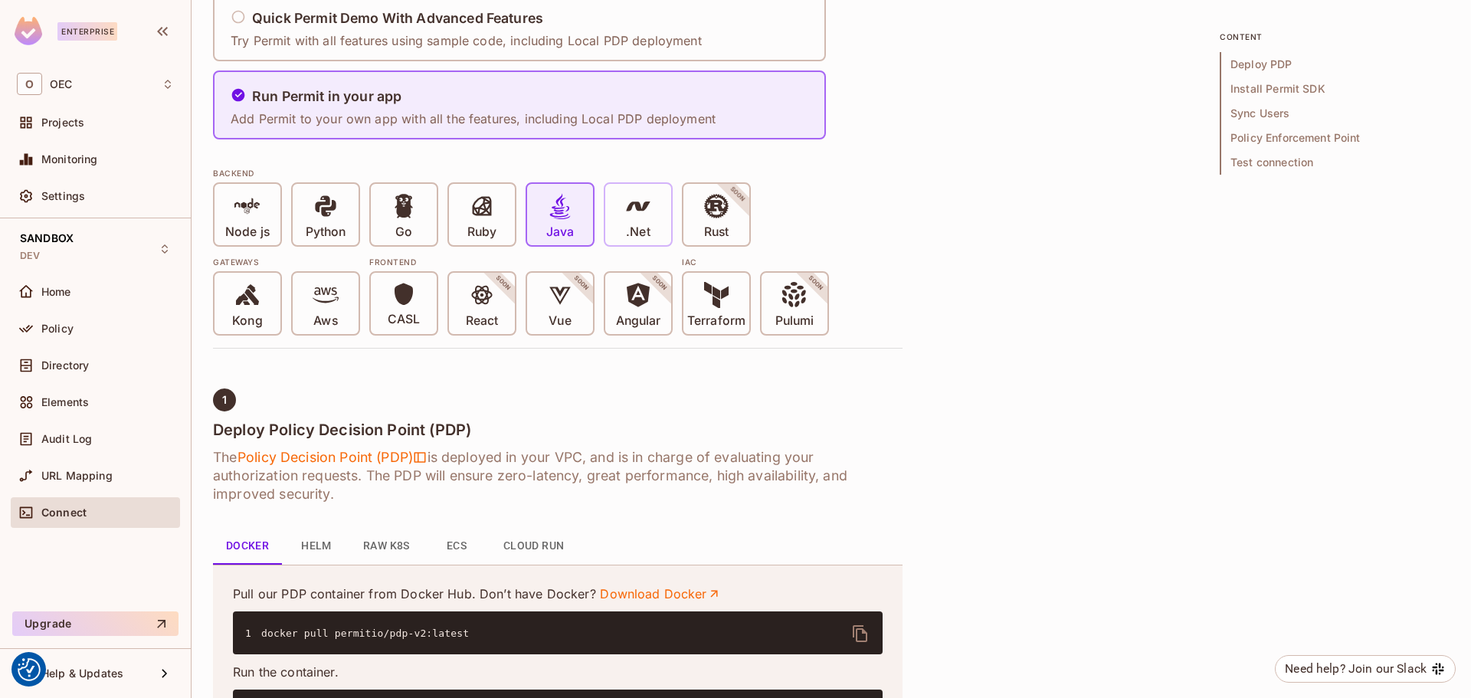
scroll to position [306, 0]
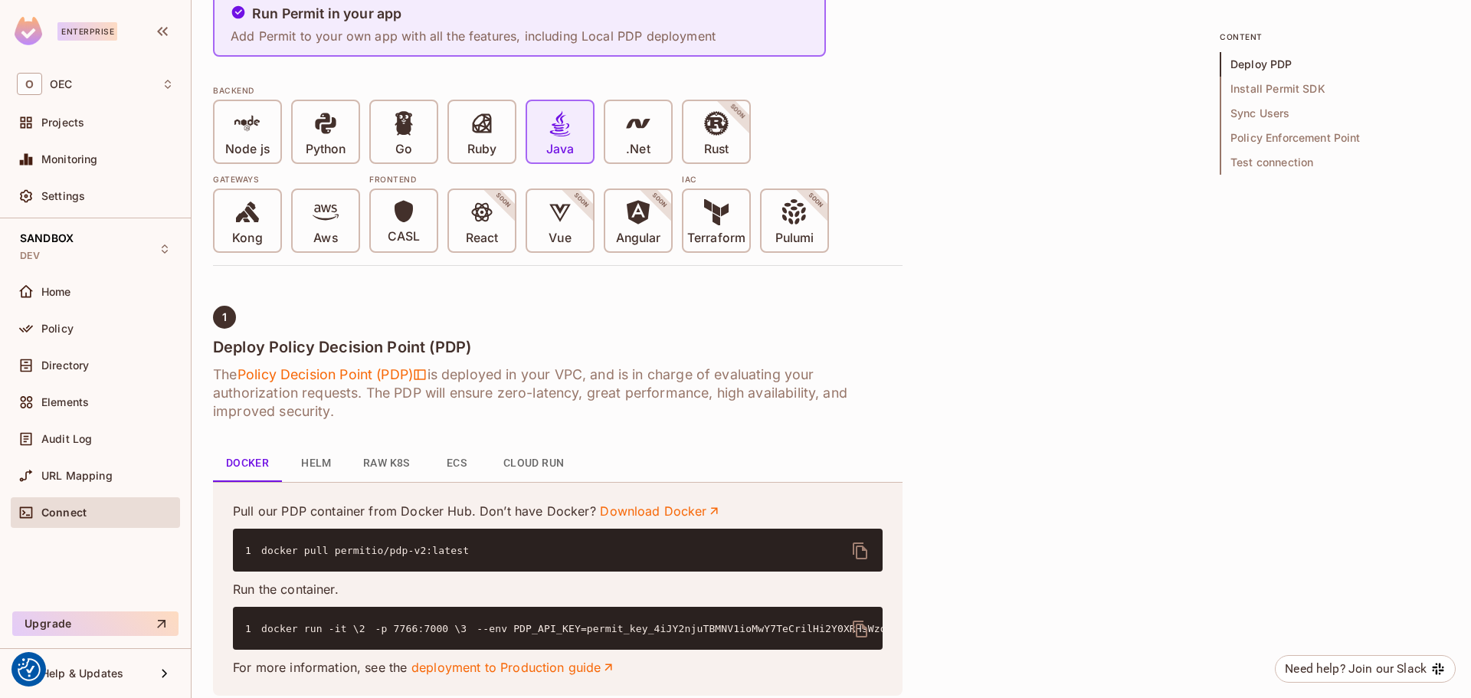
click at [535, 465] on button "Cloud Run" at bounding box center [534, 463] width 86 height 37
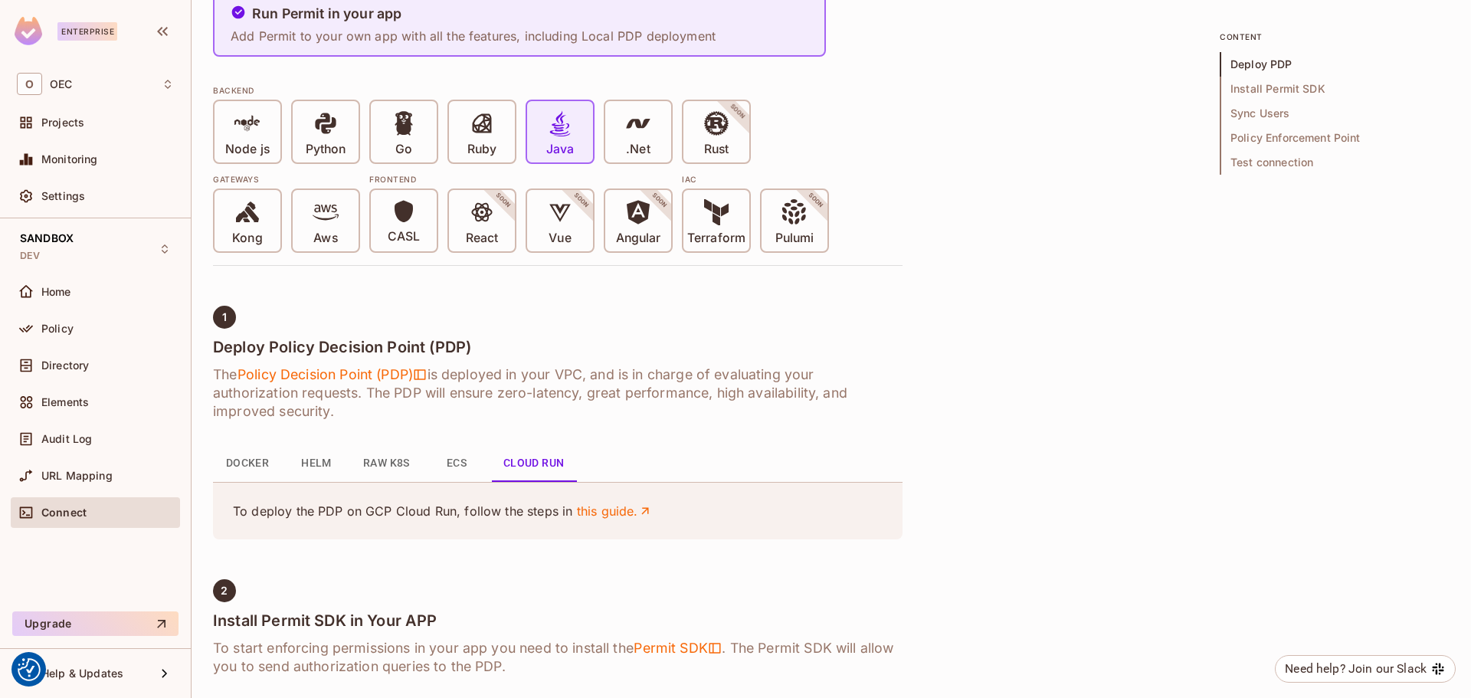
click at [450, 453] on button "ECS" at bounding box center [456, 463] width 69 height 37
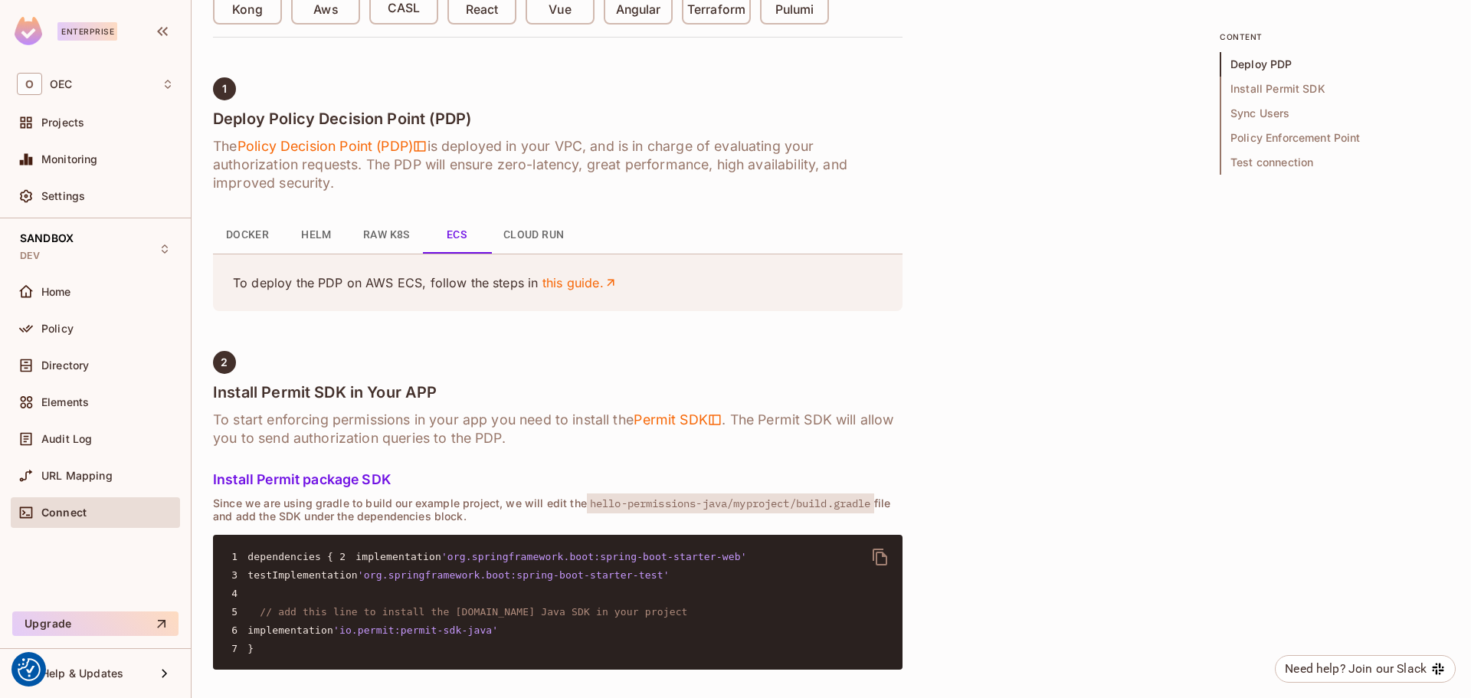
scroll to position [536, 0]
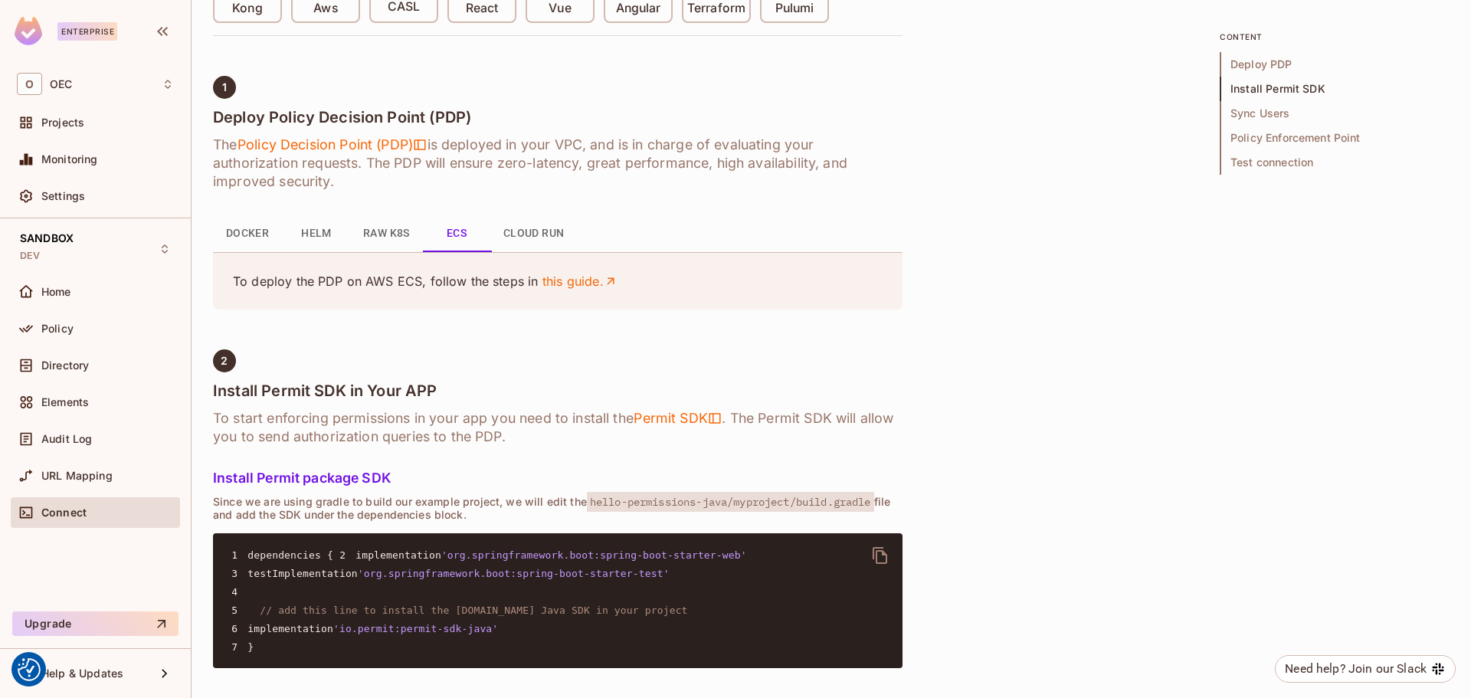
click at [241, 228] on button "Docker" at bounding box center [247, 233] width 69 height 37
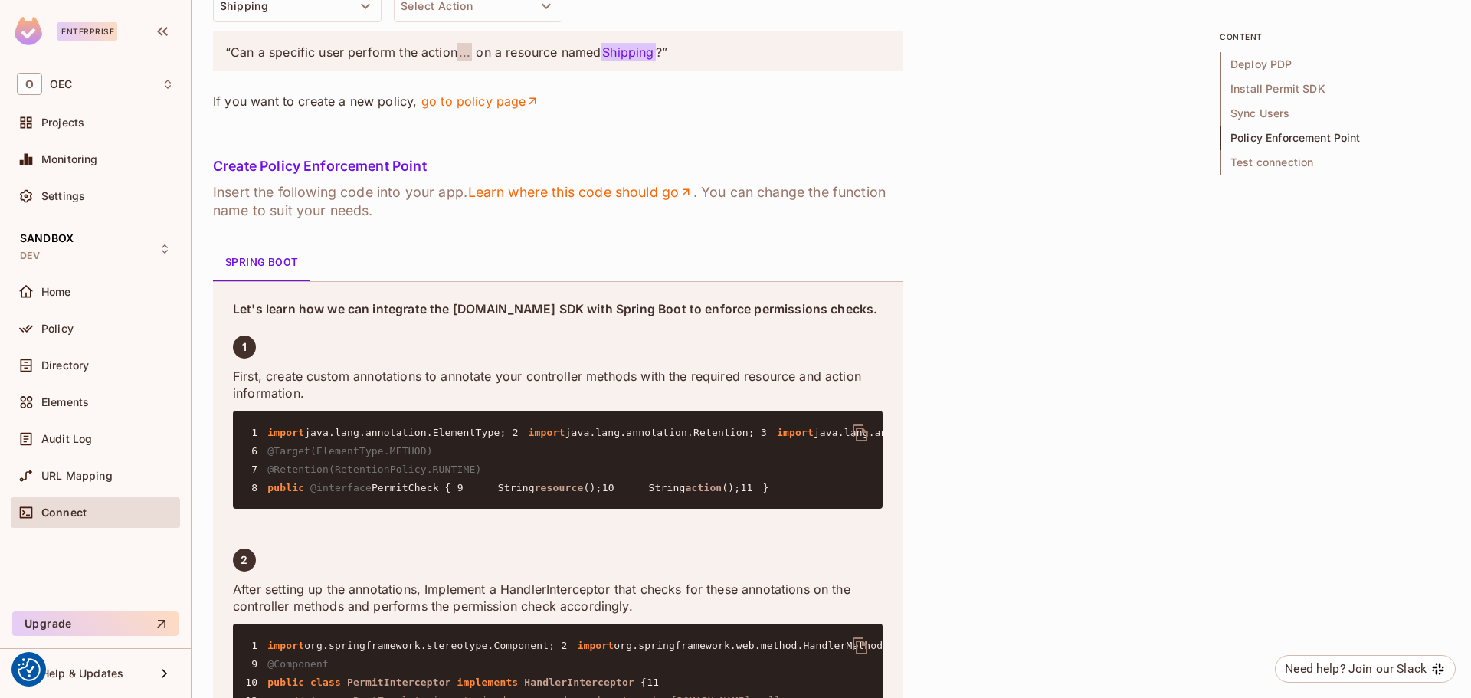
scroll to position [2375, 0]
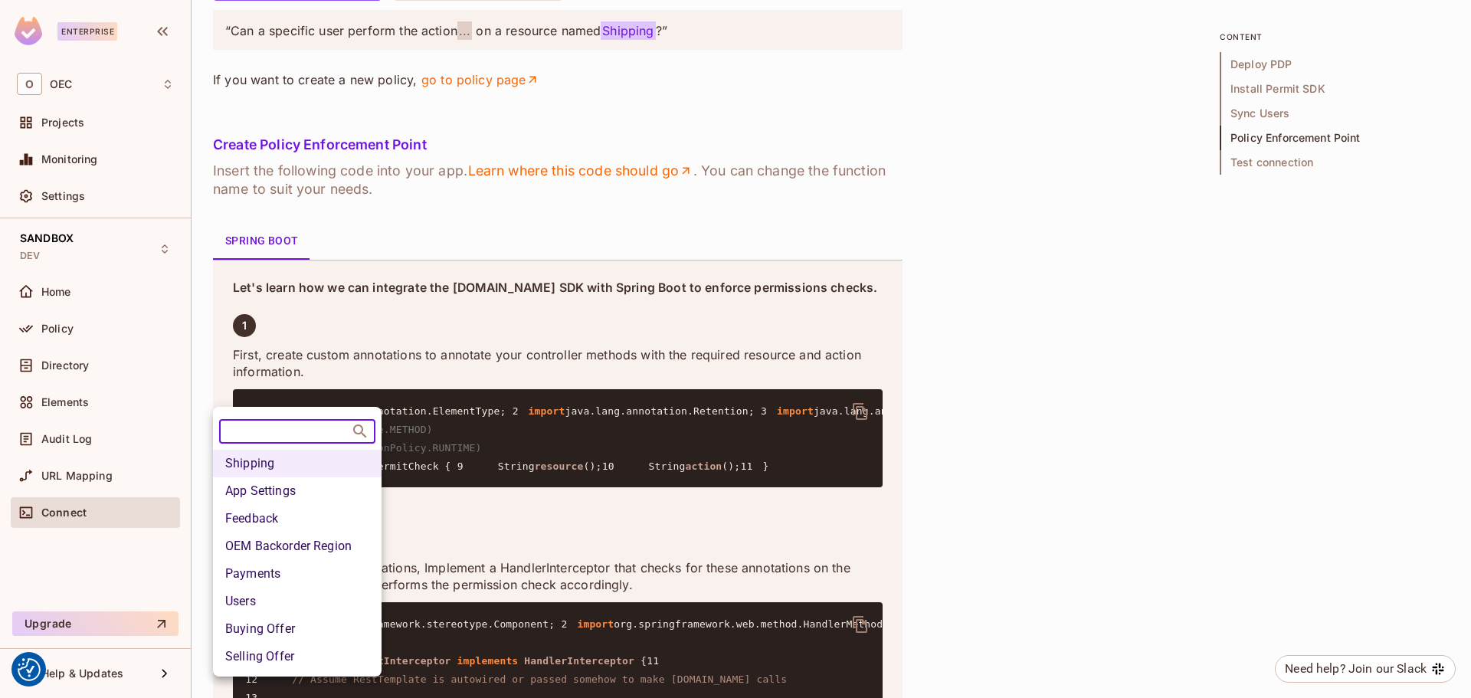
click at [308, 601] on li "Users" at bounding box center [297, 602] width 169 height 28
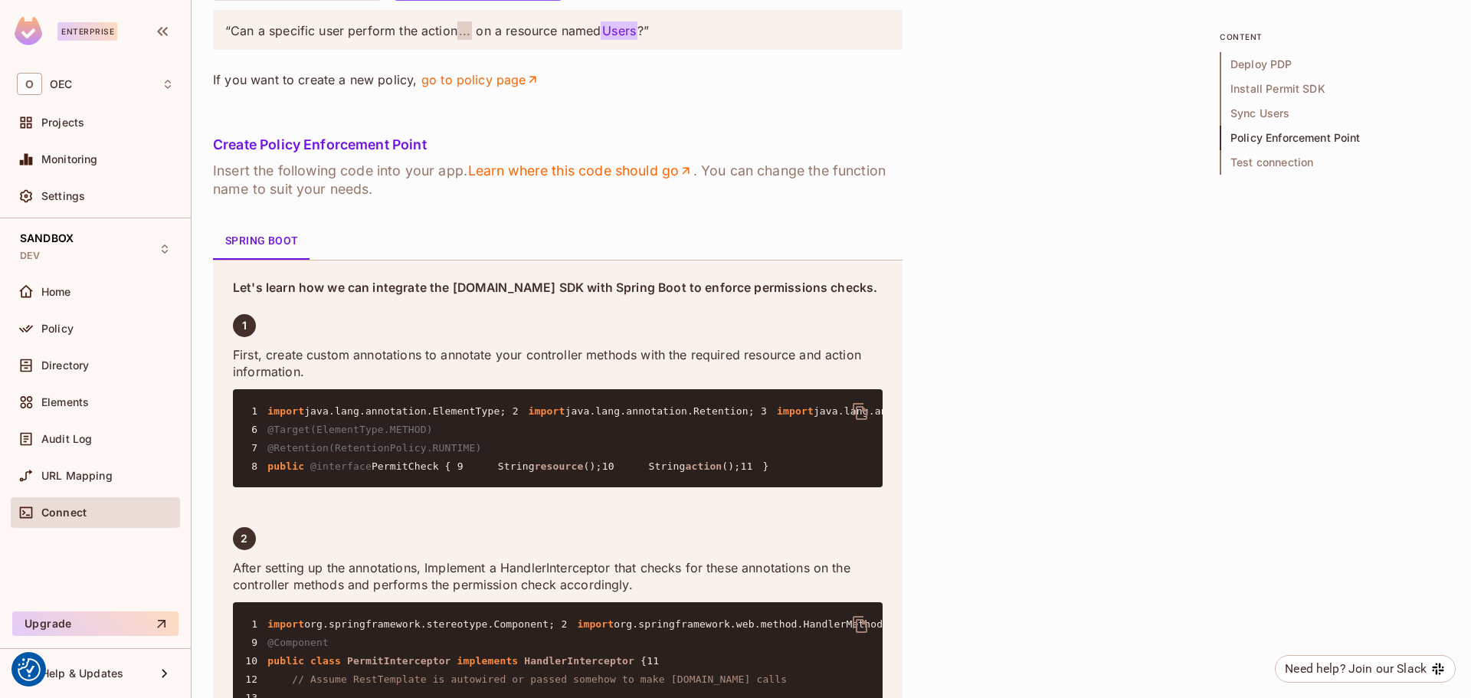
click at [464, 455] on li "manage" at bounding box center [478, 455] width 169 height 28
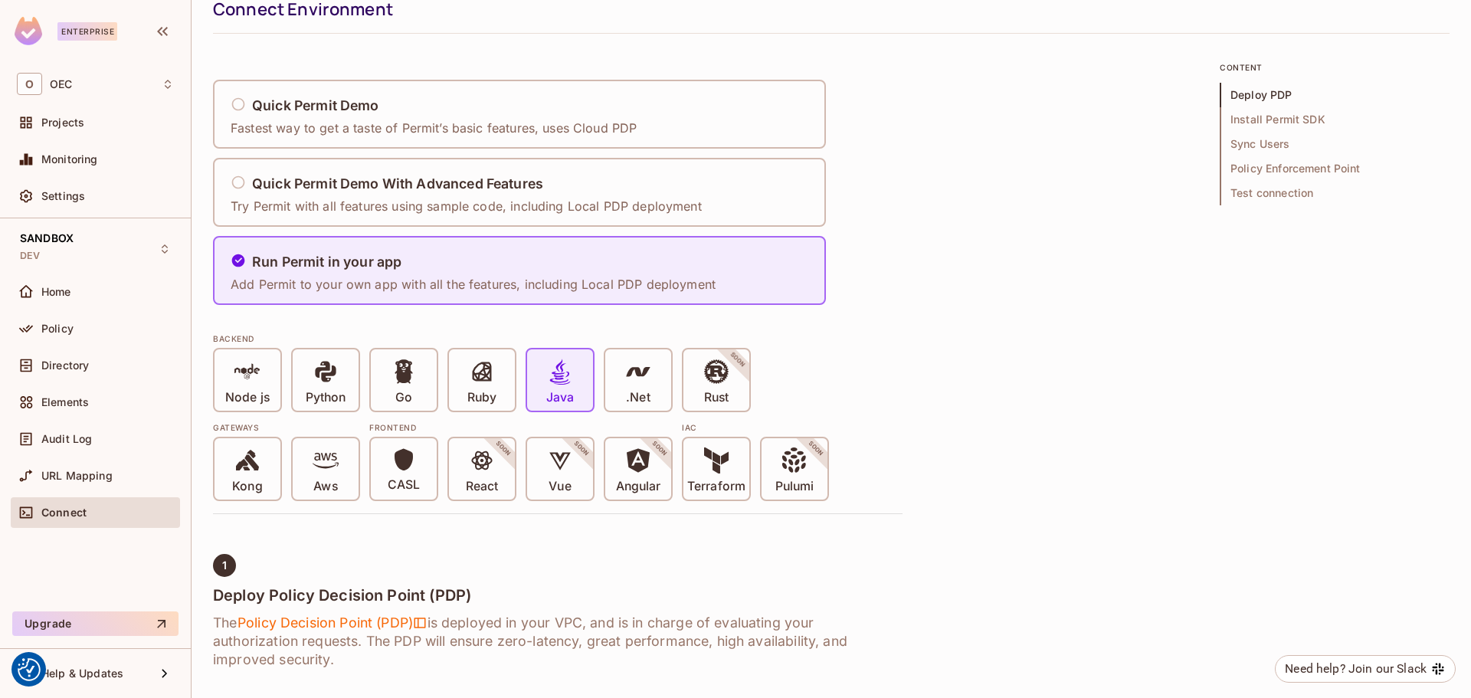
scroll to position [0, 0]
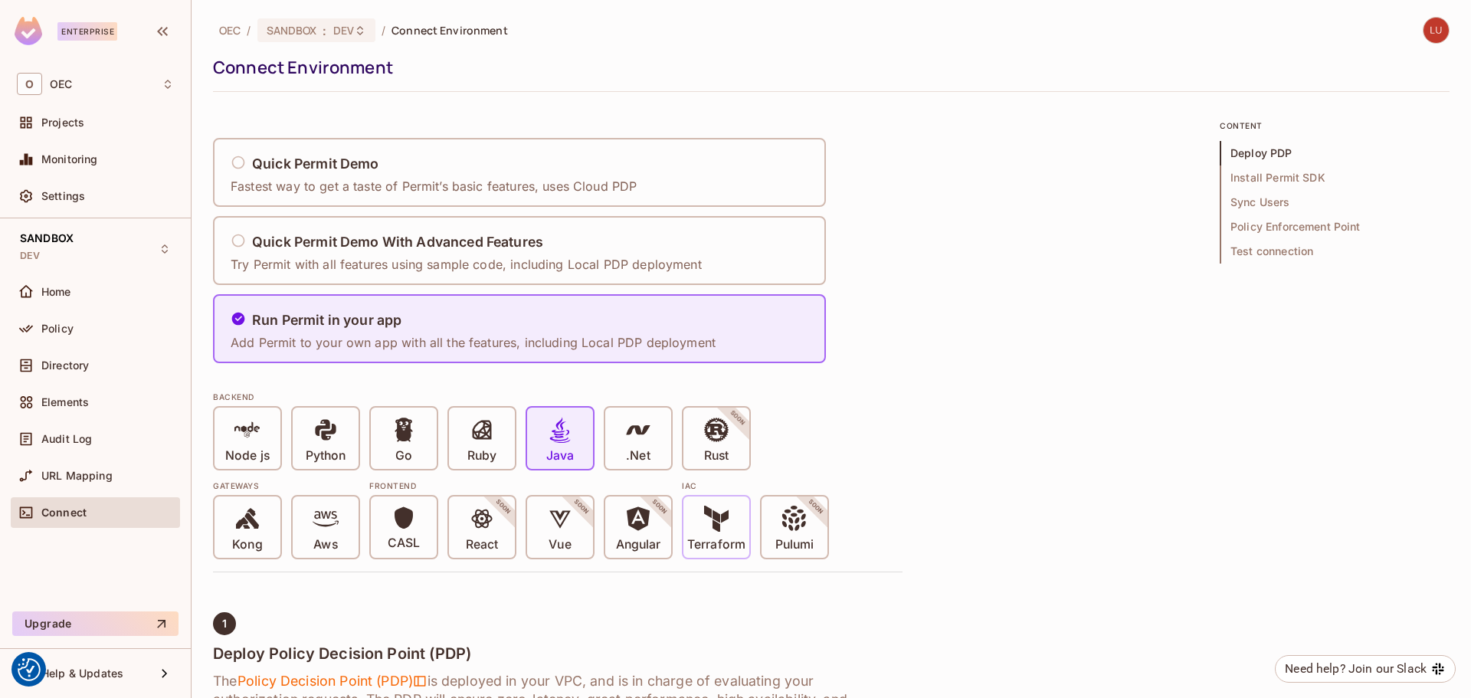
click at [724, 521] on icon at bounding box center [725, 515] width 8 height 13
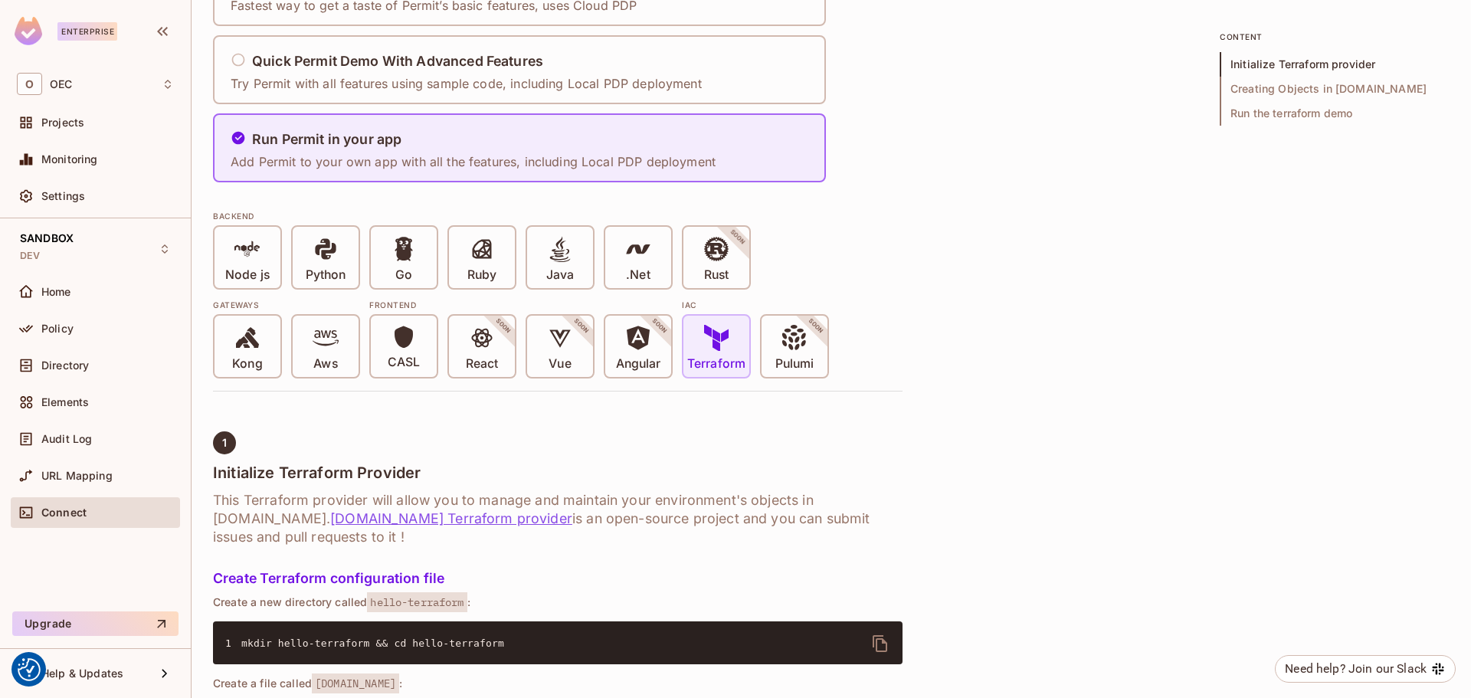
scroll to position [230, 0]
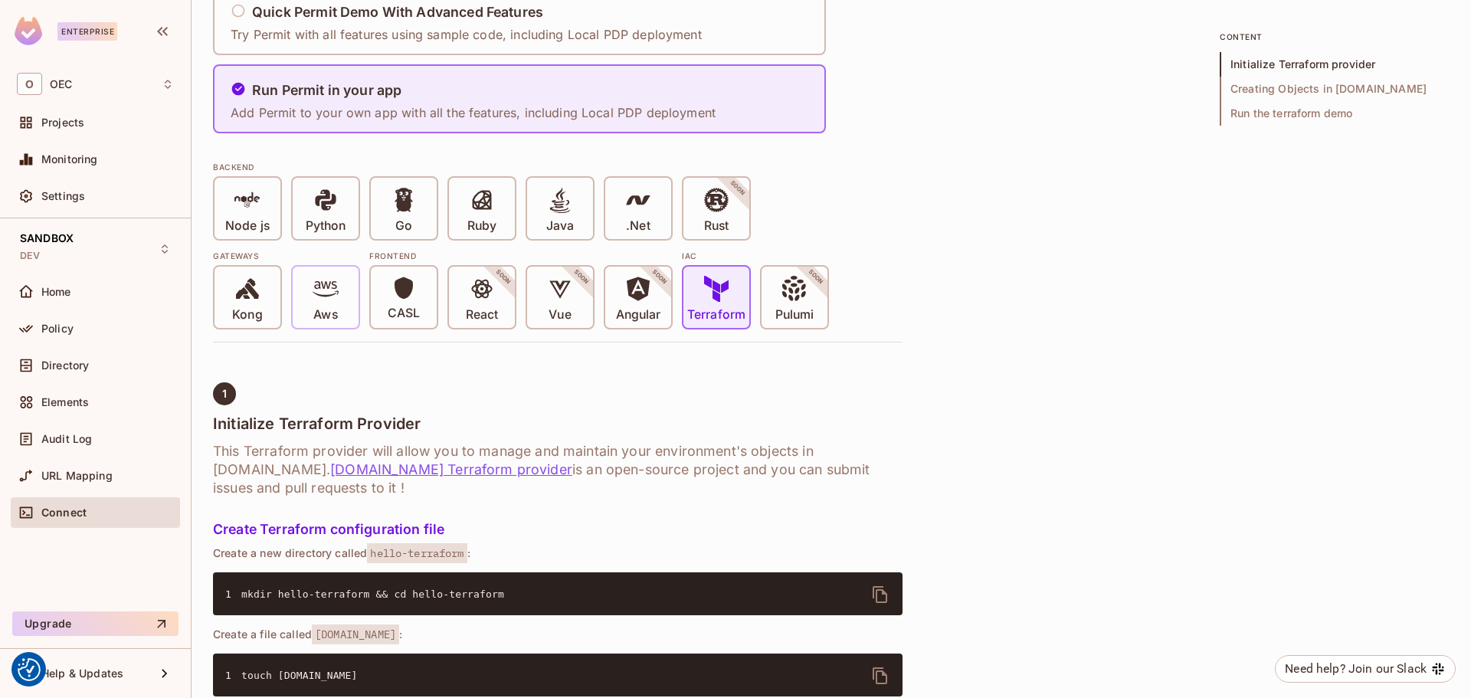
click at [330, 298] on icon at bounding box center [326, 289] width 26 height 26
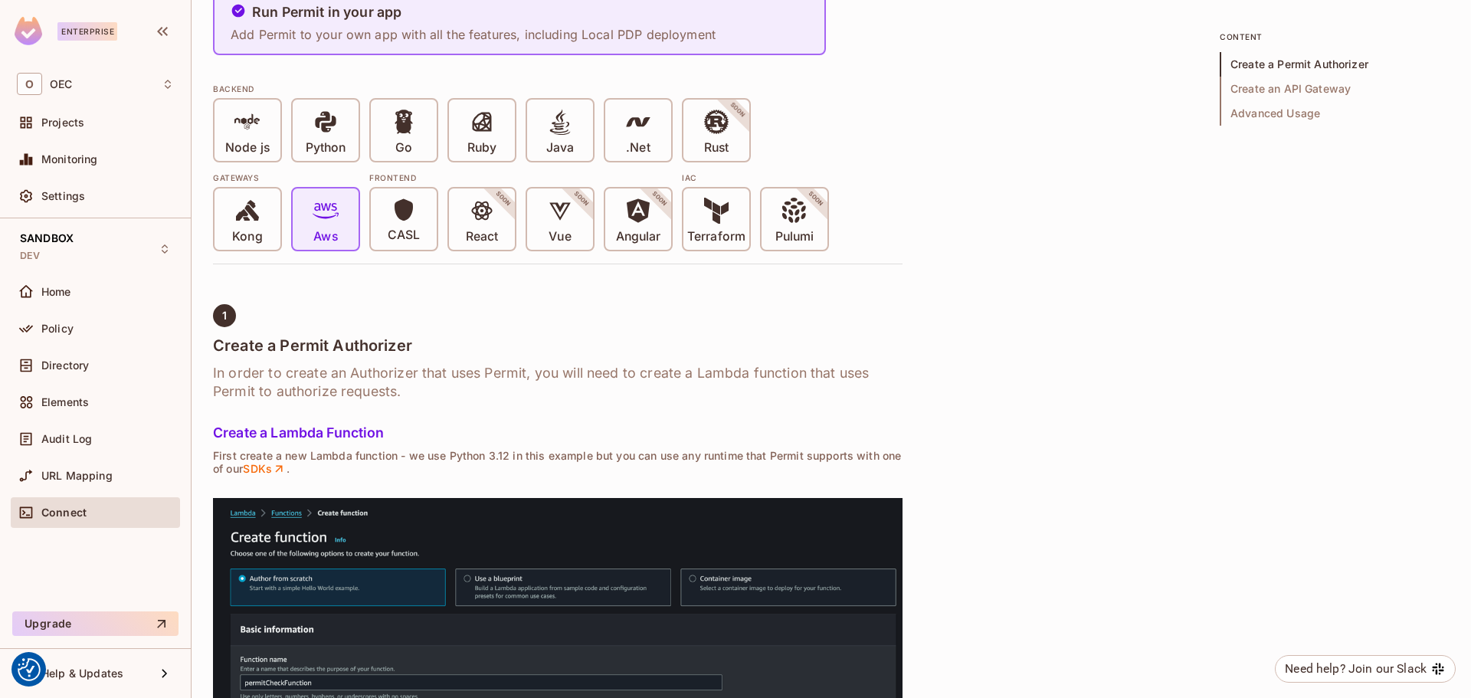
scroll to position [185, 0]
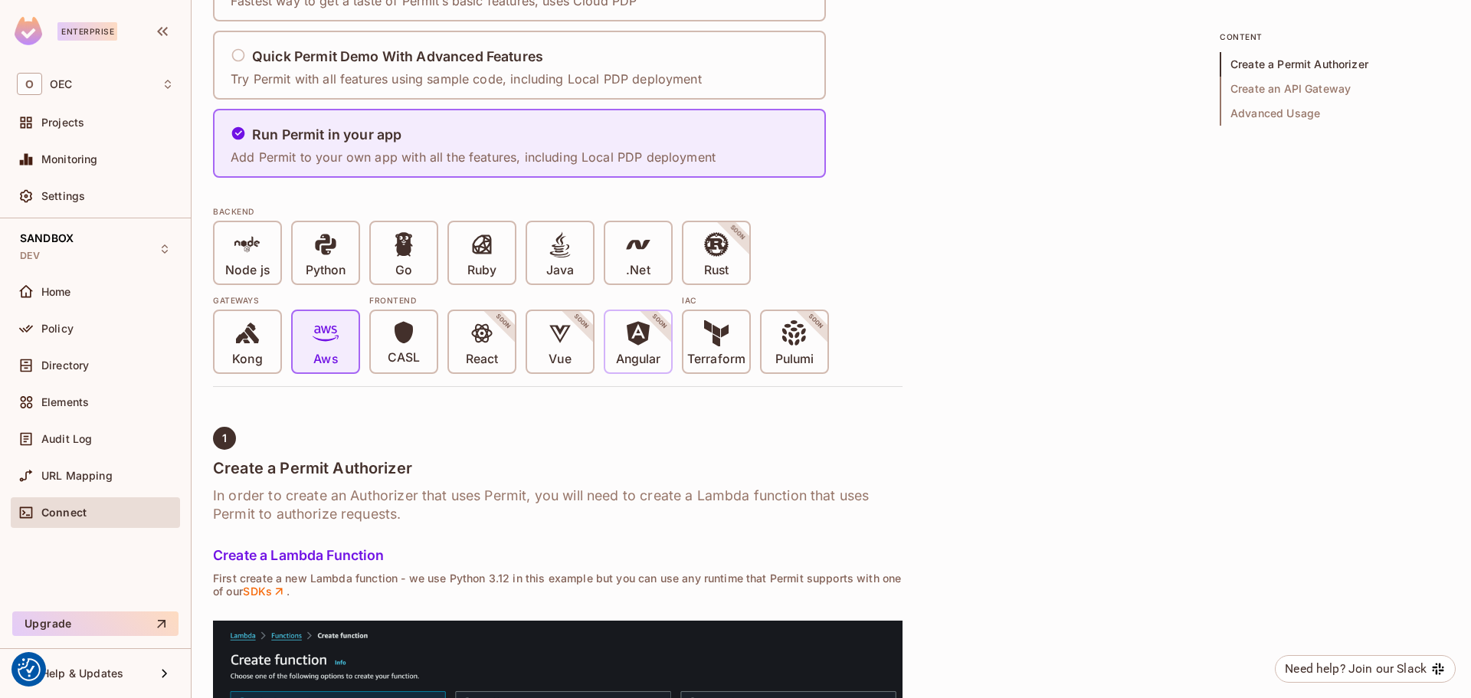
click at [628, 365] on p "Angular" at bounding box center [638, 359] width 45 height 15
click at [631, 349] on span at bounding box center [638, 335] width 26 height 31
click at [571, 366] on p "Vue" at bounding box center [560, 359] width 22 height 15
click at [725, 346] on icon at bounding box center [716, 333] width 26 height 26
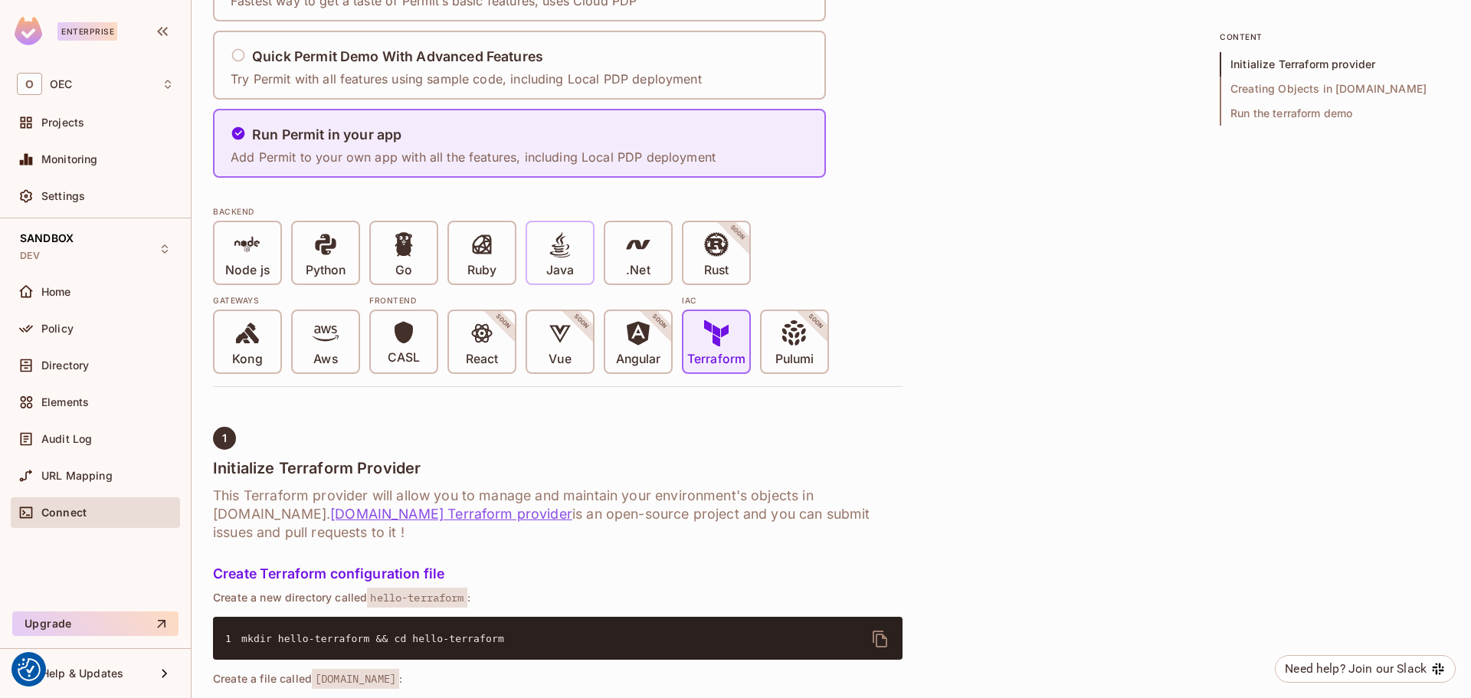
click at [576, 259] on div "Java" at bounding box center [560, 252] width 66 height 61
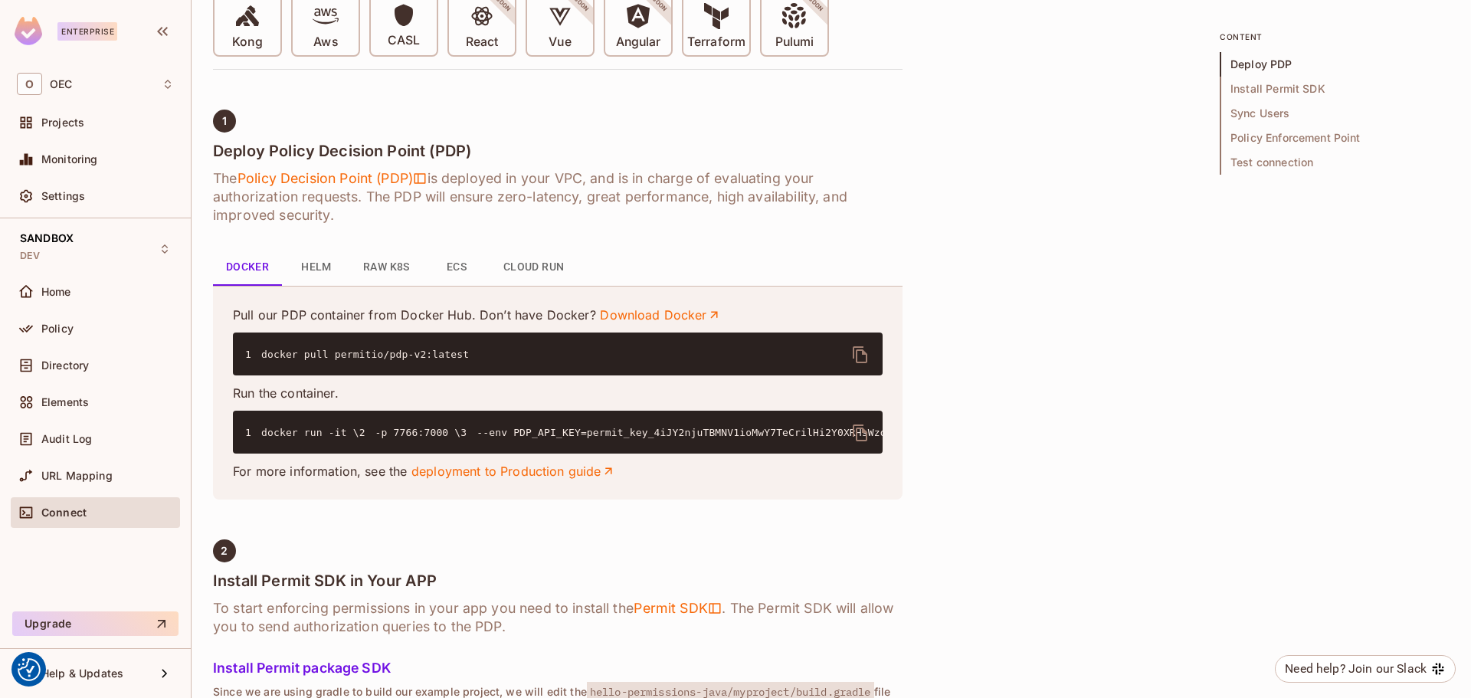
scroll to position [492, 0]
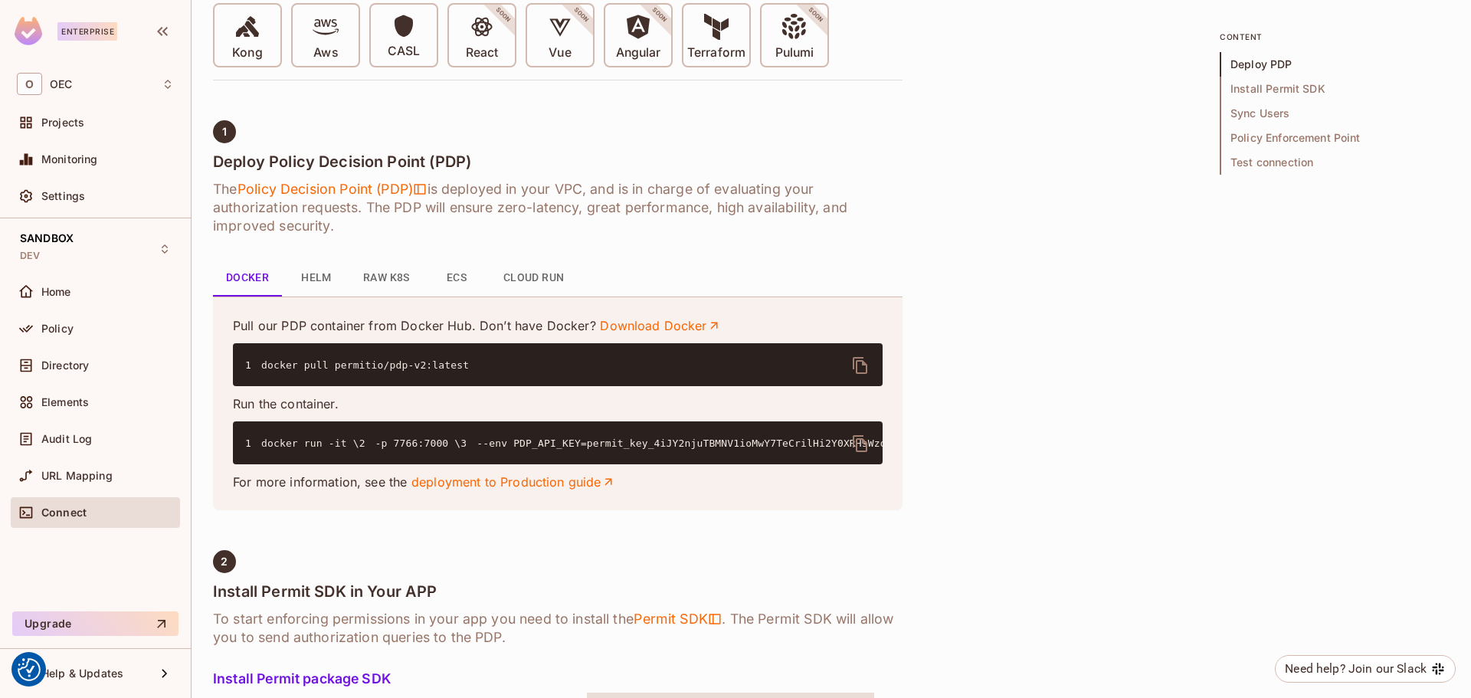
click at [454, 276] on button "ECS" at bounding box center [456, 278] width 69 height 37
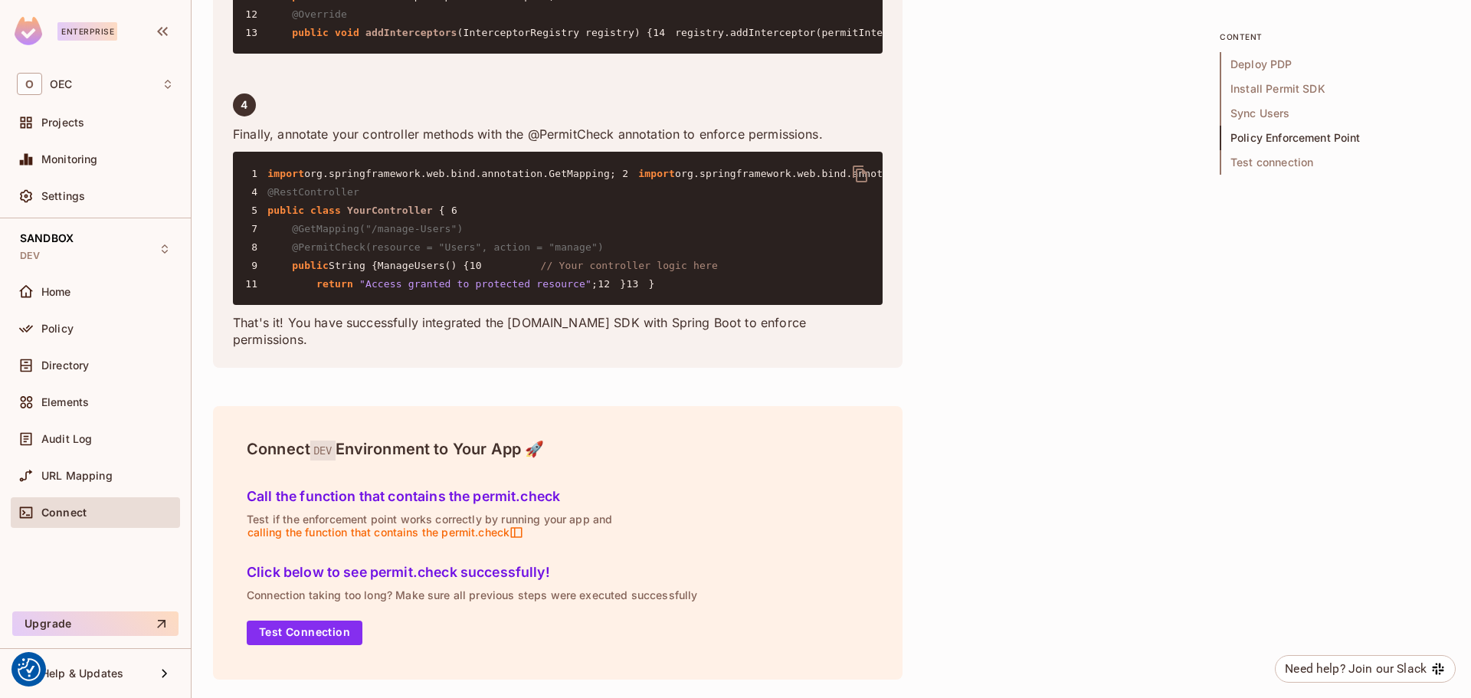
scroll to position [4490, 0]
click at [329, 633] on button "Test Connection" at bounding box center [305, 633] width 116 height 25
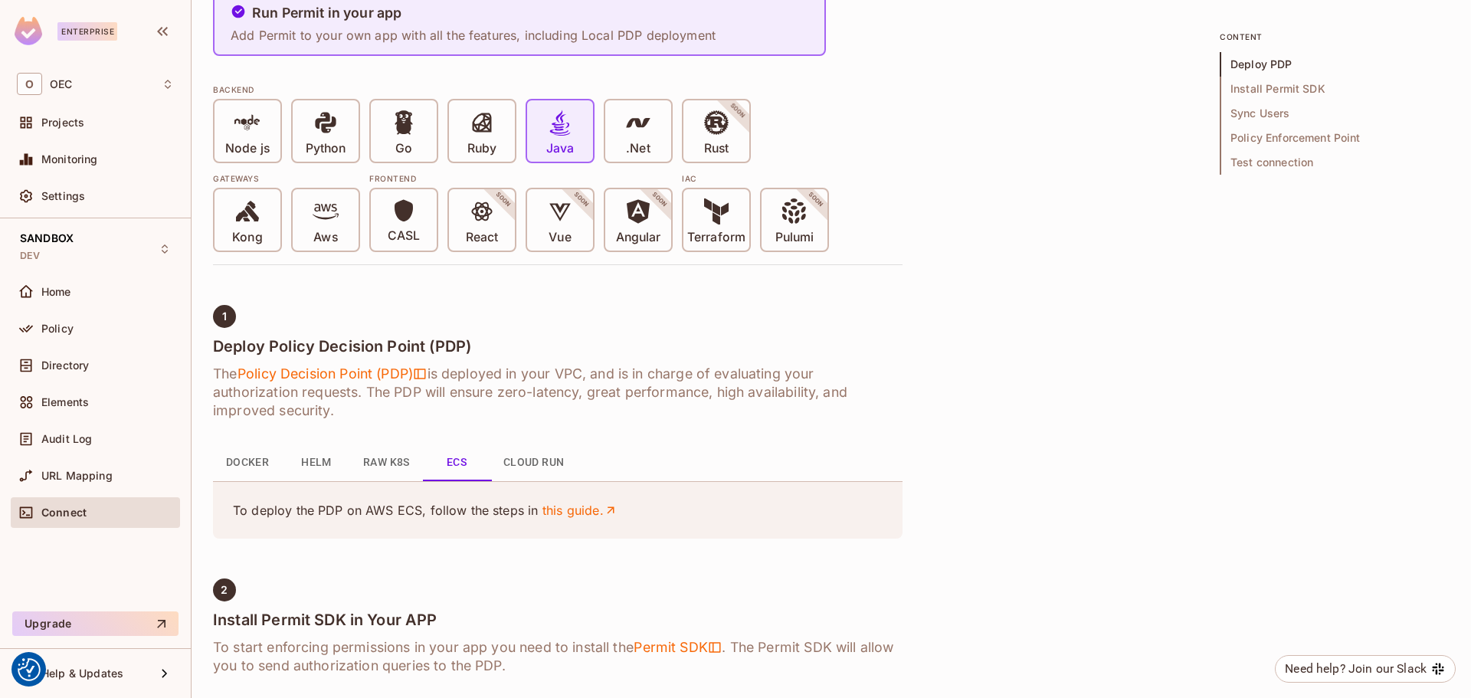
scroll to position [306, 0]
click at [301, 370] on span "Policy Decision Point (PDP)" at bounding box center [332, 374] width 190 height 18
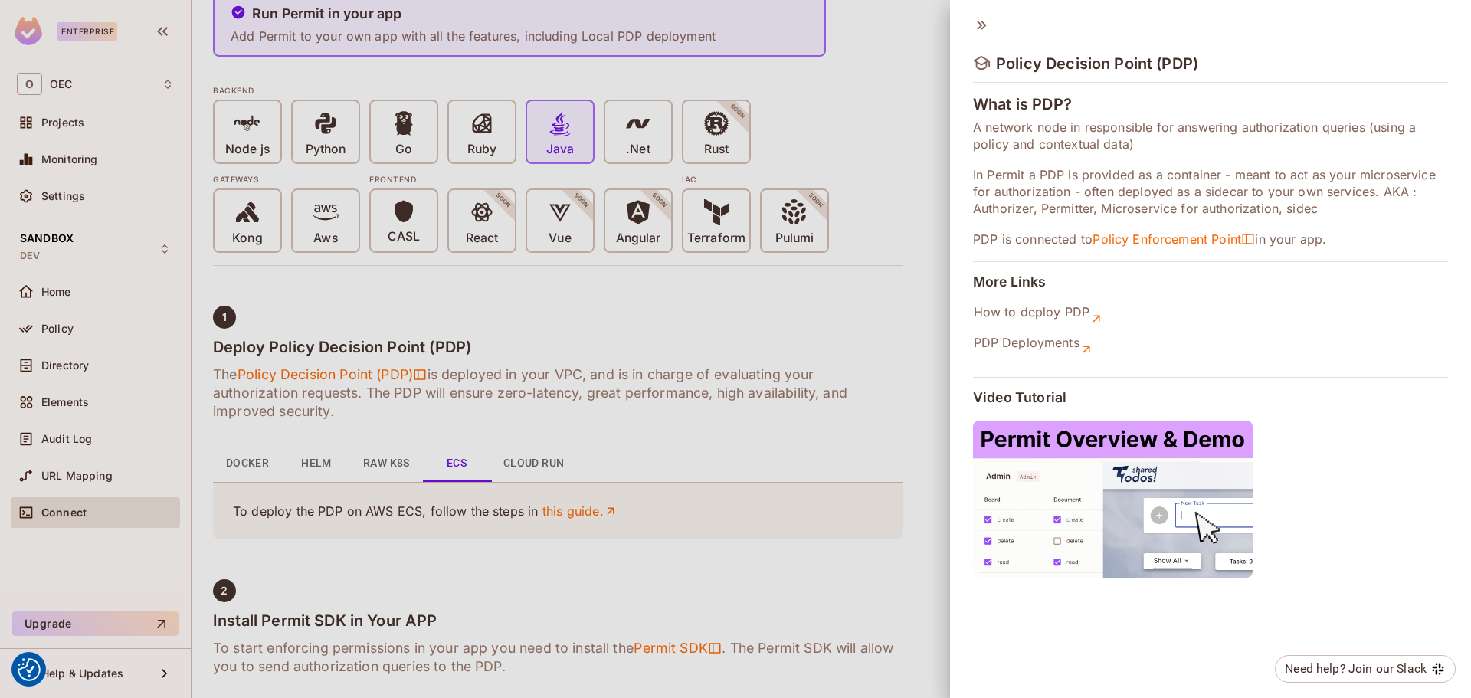
click at [883, 353] on div at bounding box center [735, 349] width 1471 height 698
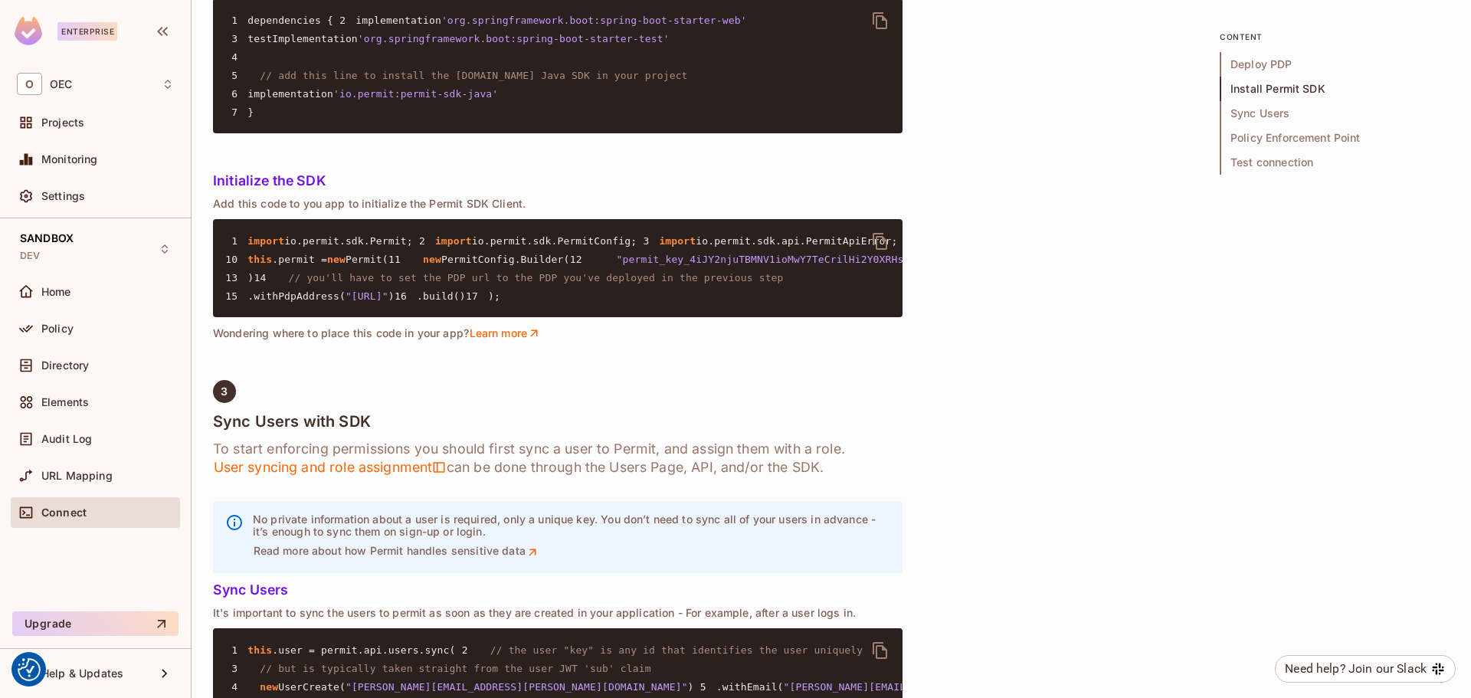
scroll to position [1073, 0]
